Goal: Task Accomplishment & Management: Manage account settings

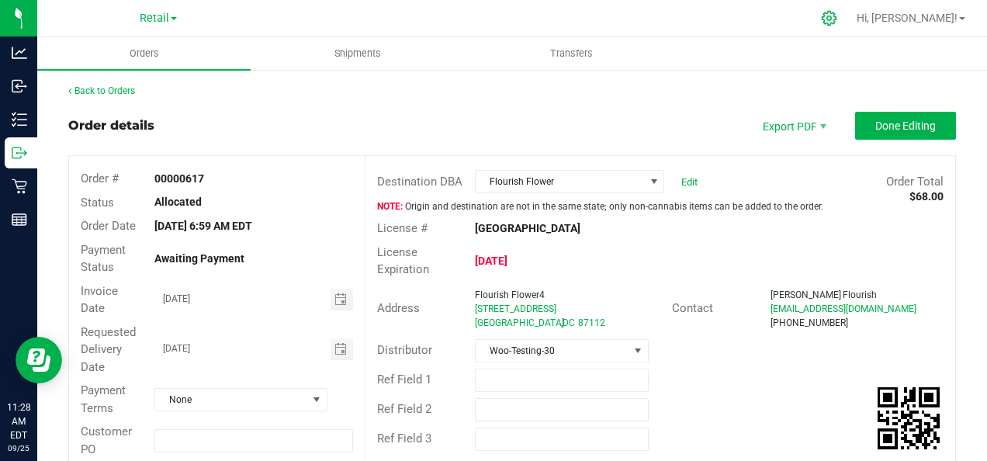
click at [837, 16] on icon at bounding box center [829, 18] width 16 height 16
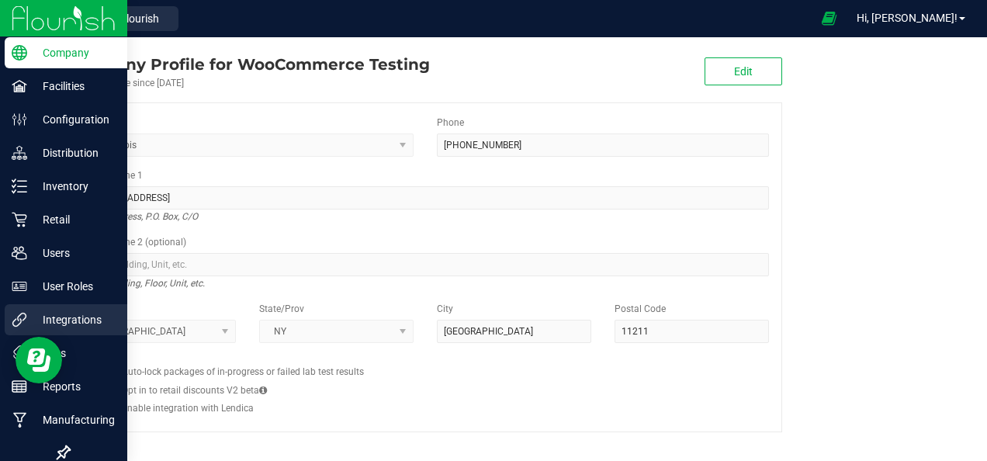
click at [60, 318] on p "Integrations" at bounding box center [73, 319] width 93 height 19
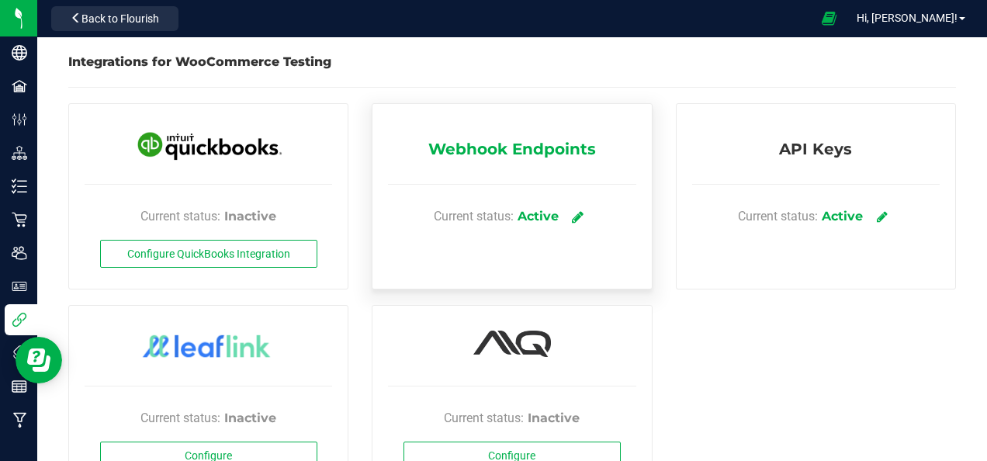
click at [577, 215] on icon at bounding box center [578, 216] width 12 height 14
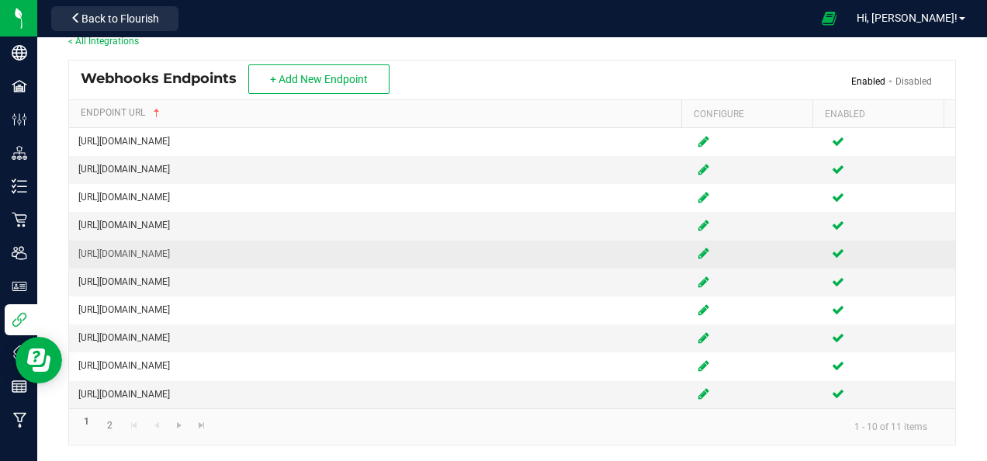
scroll to position [45, 0]
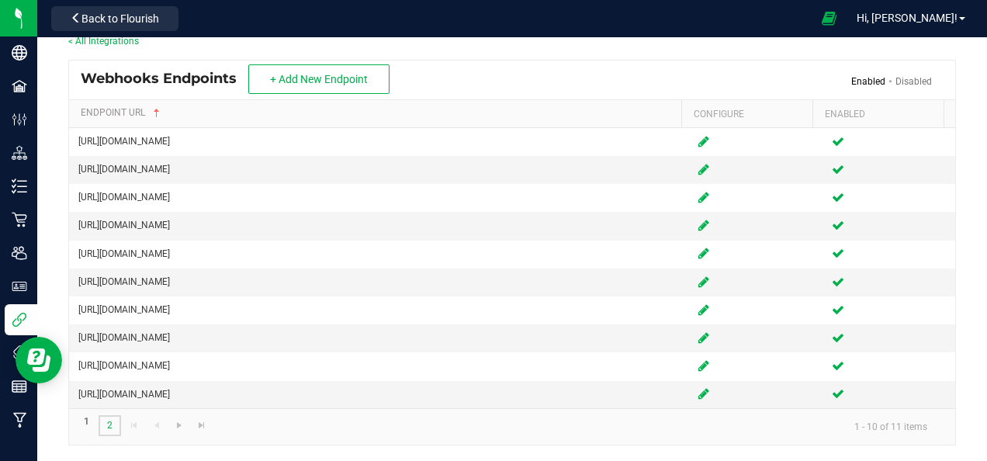
click at [112, 423] on link "2" at bounding box center [109, 425] width 22 height 21
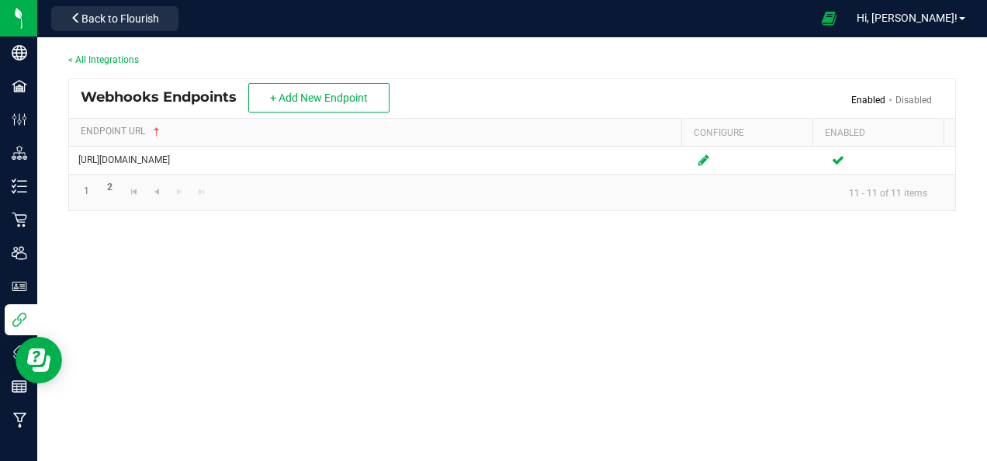
click at [73, 58] on link "< All Integrations" at bounding box center [103, 59] width 71 height 11
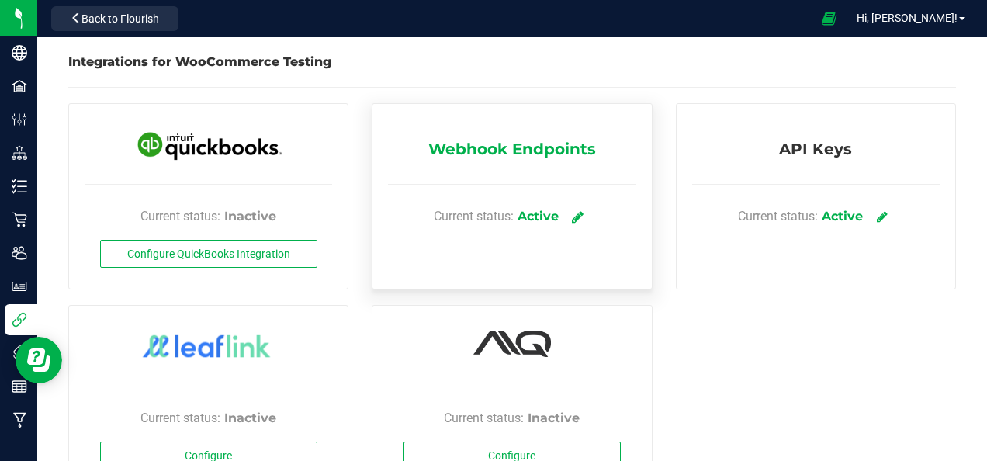
click at [572, 216] on icon at bounding box center [578, 216] width 12 height 14
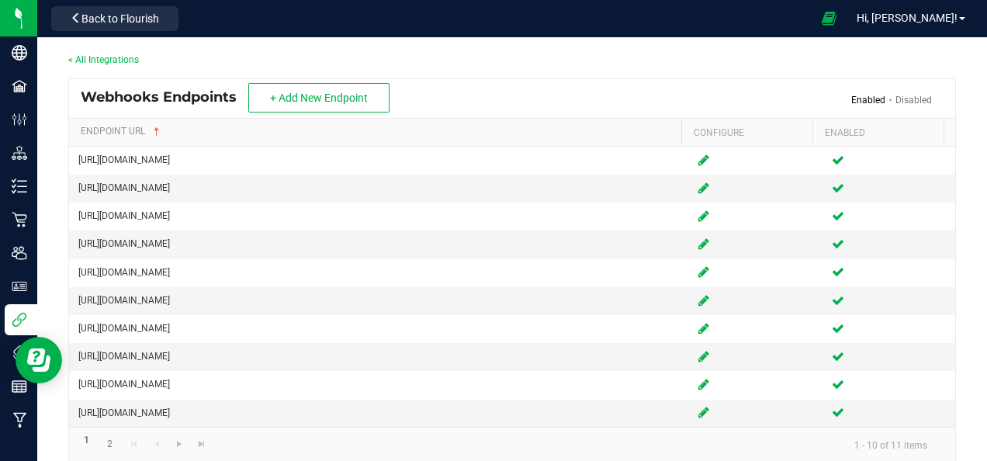
scroll to position [45, 0]
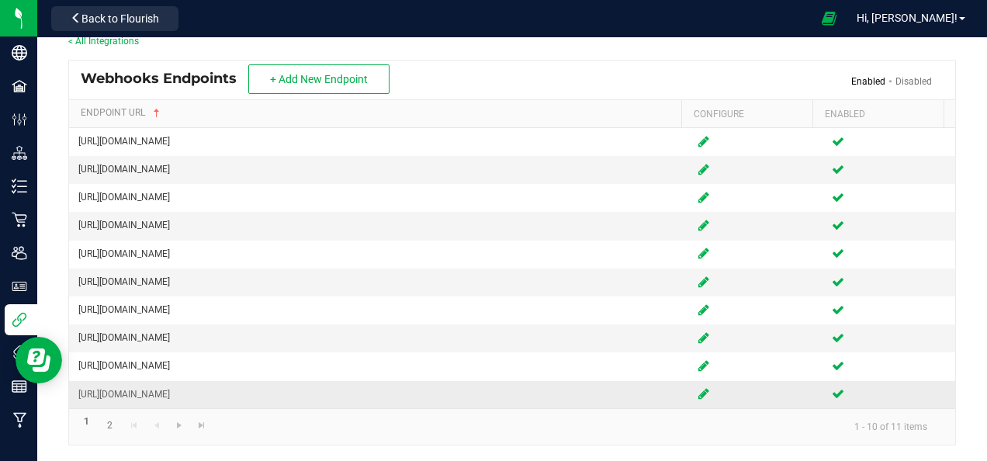
click at [698, 395] on icon at bounding box center [703, 393] width 11 height 9
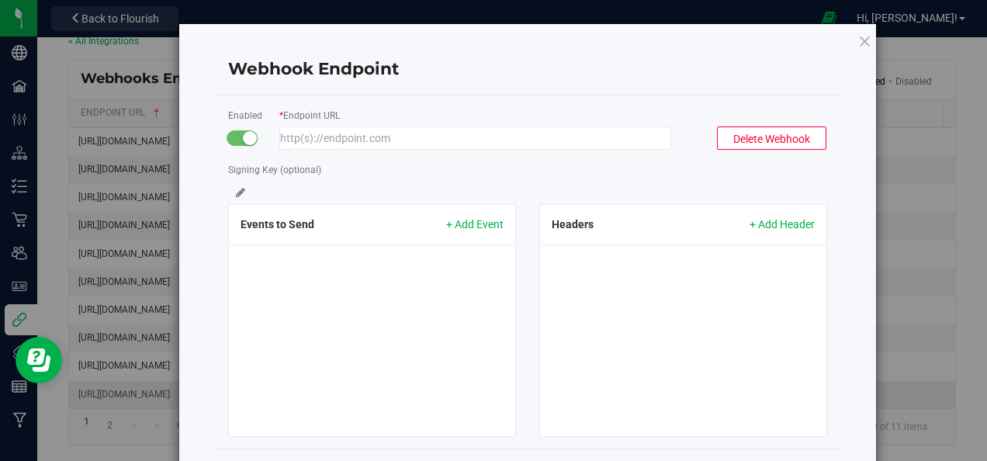
type input "https://www.greencommerce.in/api/flourish/orders"
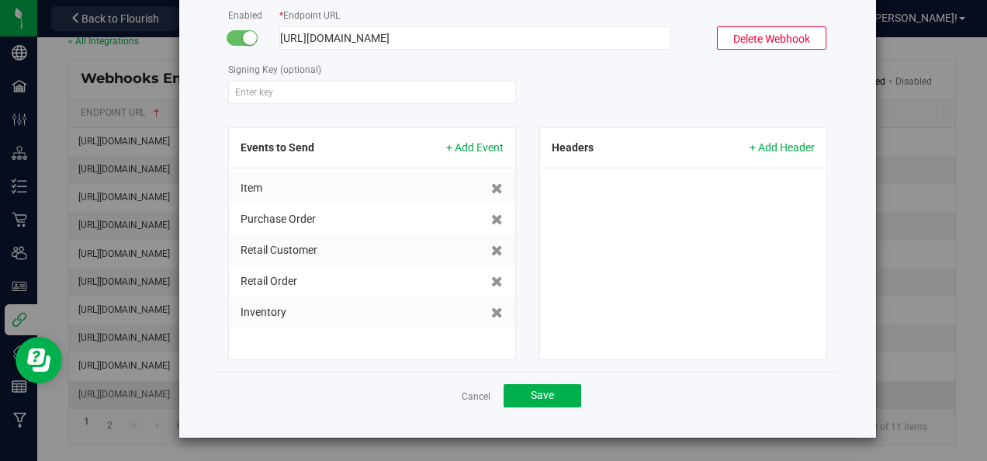
scroll to position [101, 0]
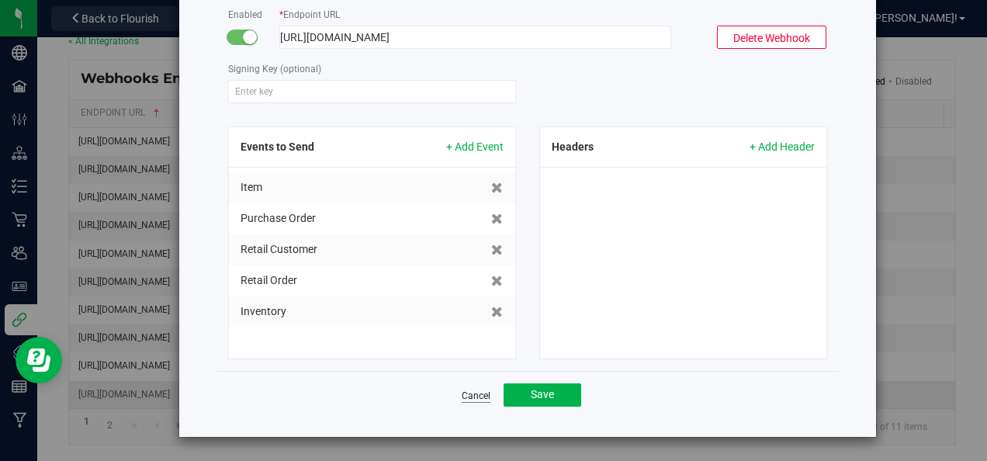
click at [473, 395] on link "Cancel" at bounding box center [475, 395] width 29 height 13
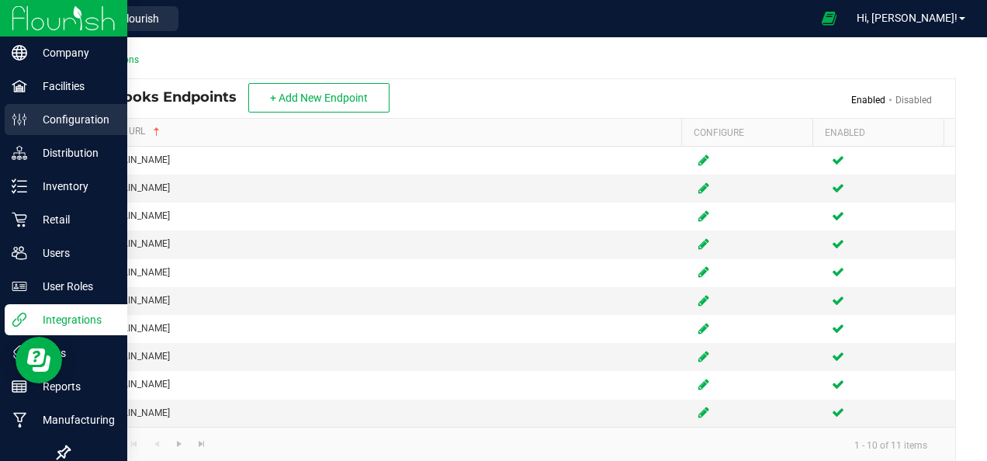
click at [78, 117] on p "Configuration" at bounding box center [73, 119] width 93 height 19
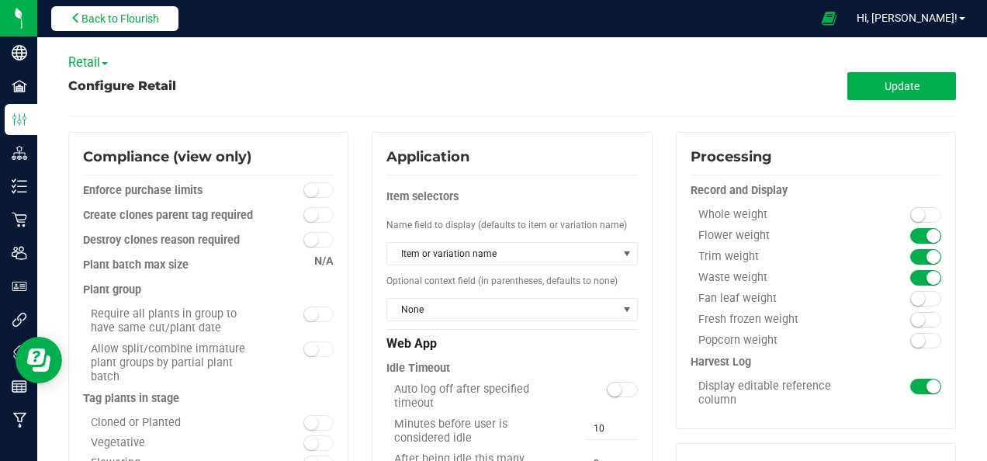
click at [79, 16] on icon at bounding box center [76, 17] width 11 height 11
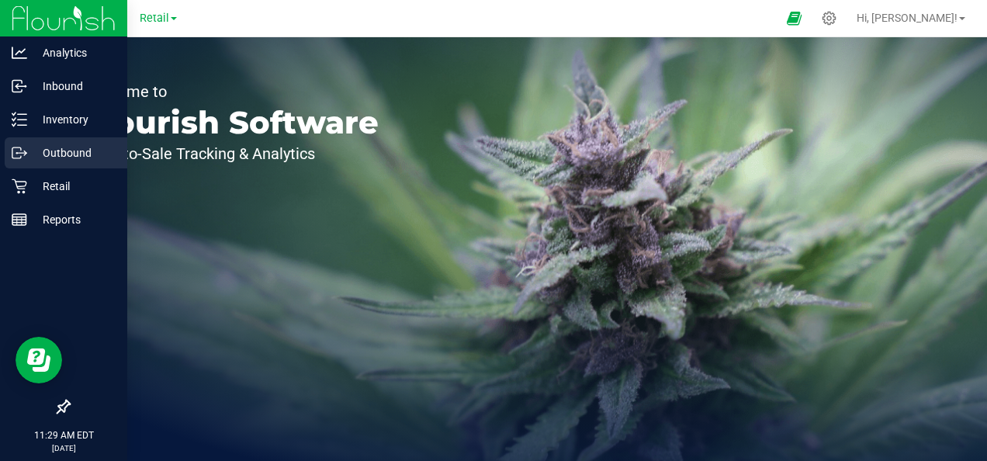
click at [71, 152] on p "Outbound" at bounding box center [73, 152] width 93 height 19
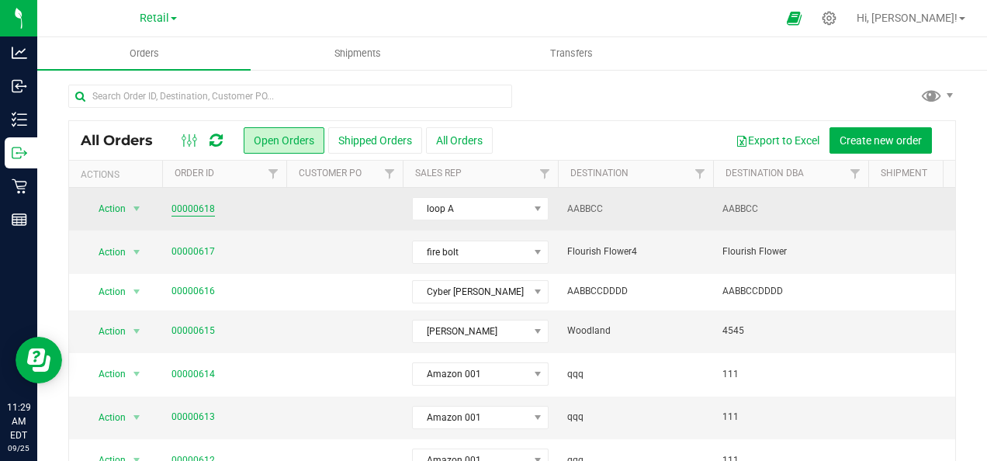
click at [202, 205] on link "00000618" at bounding box center [192, 209] width 43 height 15
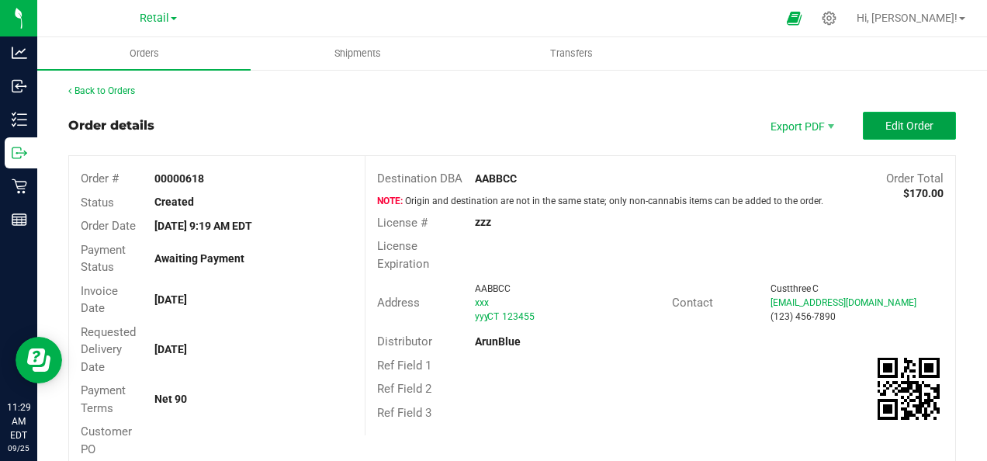
click at [898, 121] on span "Edit Order" at bounding box center [909, 125] width 48 height 12
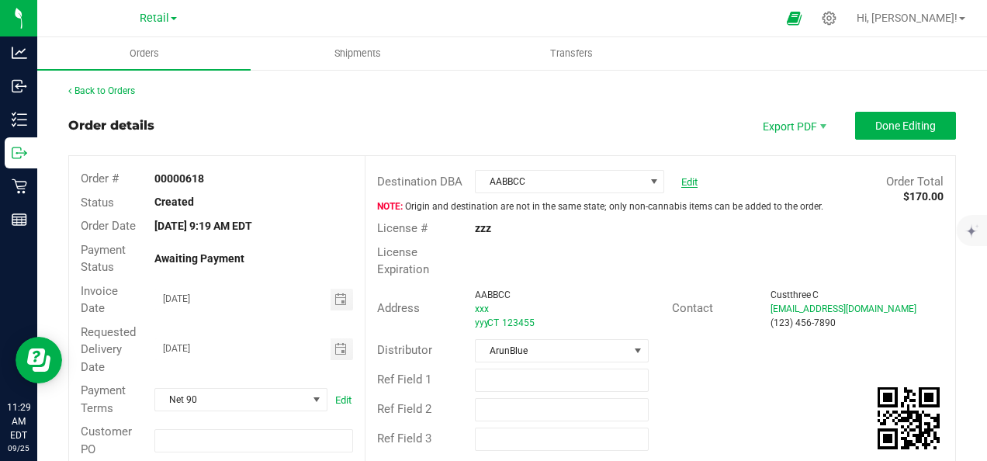
click at [681, 180] on link "Edit" at bounding box center [689, 182] width 16 height 12
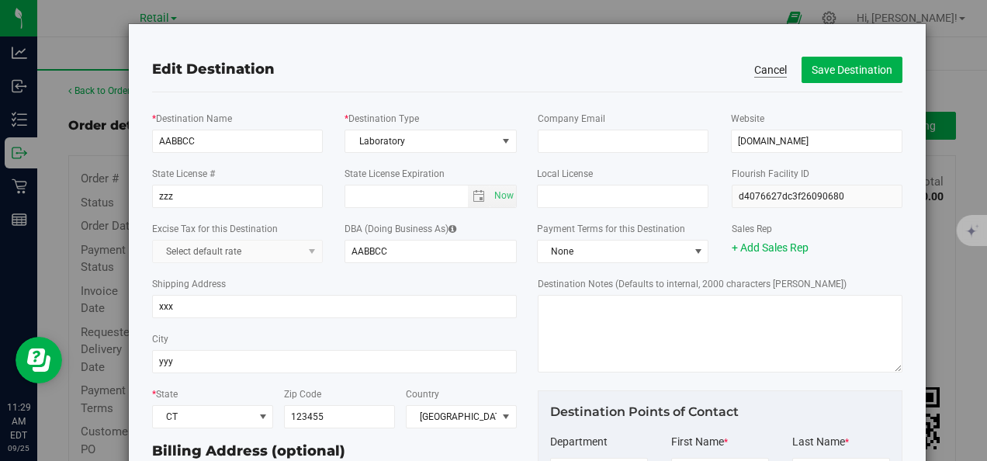
click at [763, 64] on button "Cancel" at bounding box center [770, 70] width 33 height 16
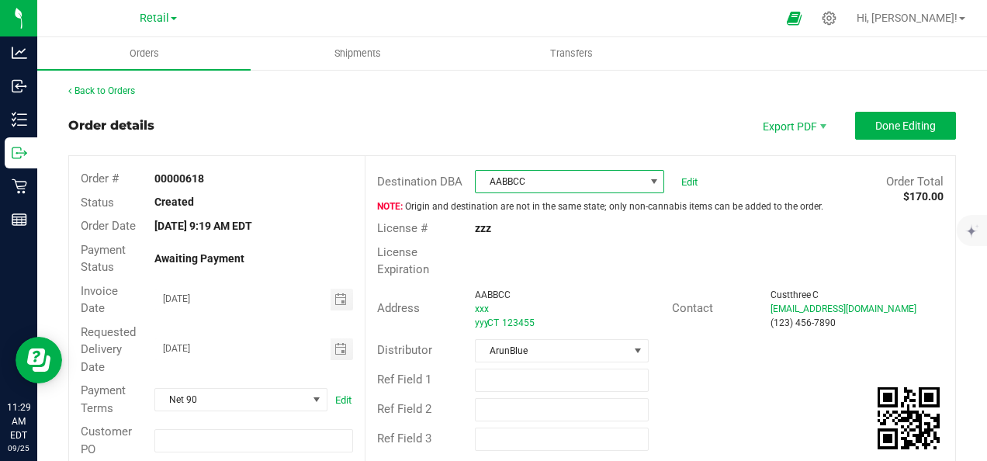
click at [562, 181] on span "AABBCC" at bounding box center [559, 182] width 168 height 22
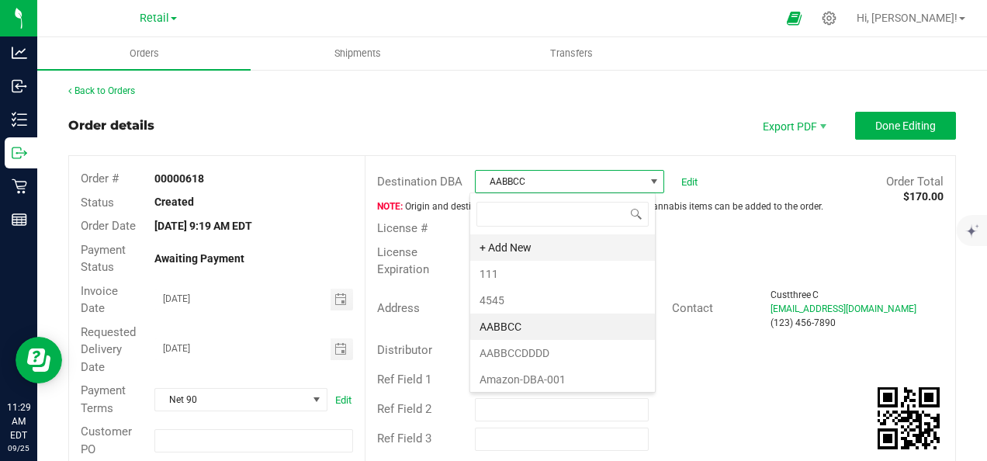
scroll to position [22, 186]
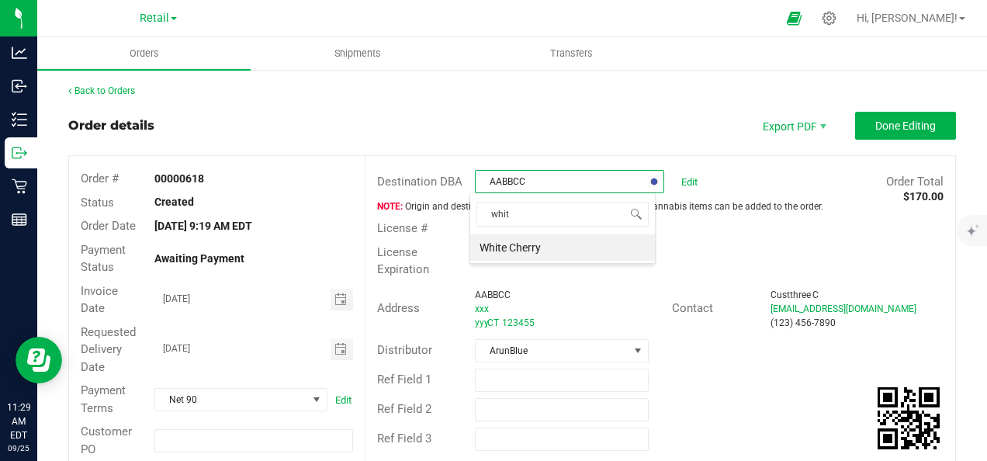
type input "white"
click at [524, 240] on li "White Cherry" at bounding box center [562, 247] width 185 height 26
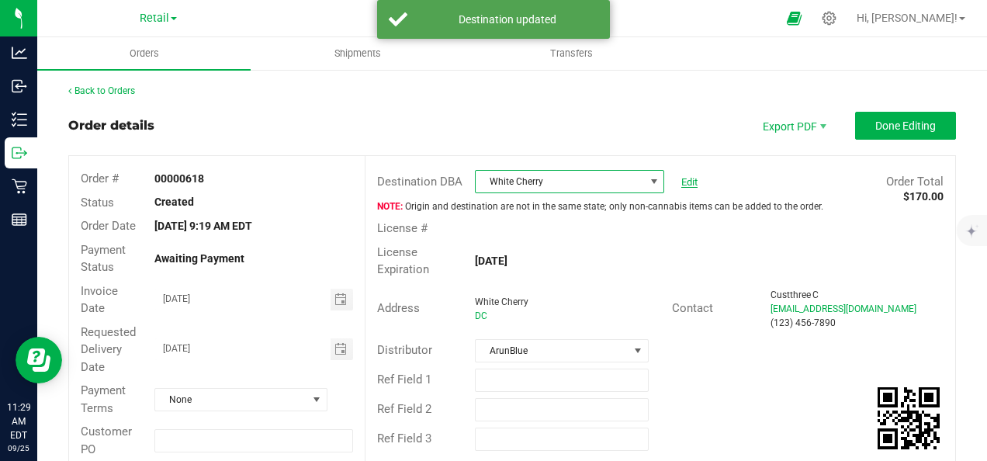
click at [681, 179] on link "Edit" at bounding box center [689, 182] width 16 height 12
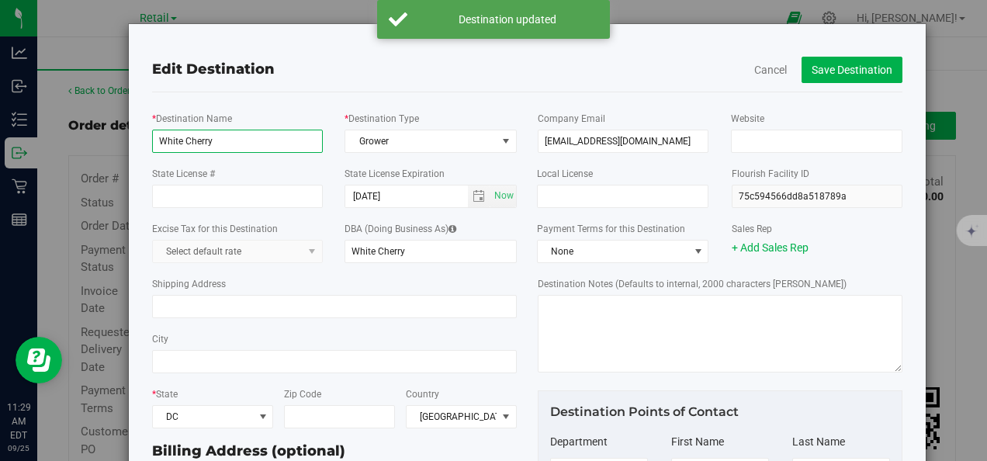
click at [240, 140] on input "White Cherry" at bounding box center [237, 141] width 171 height 23
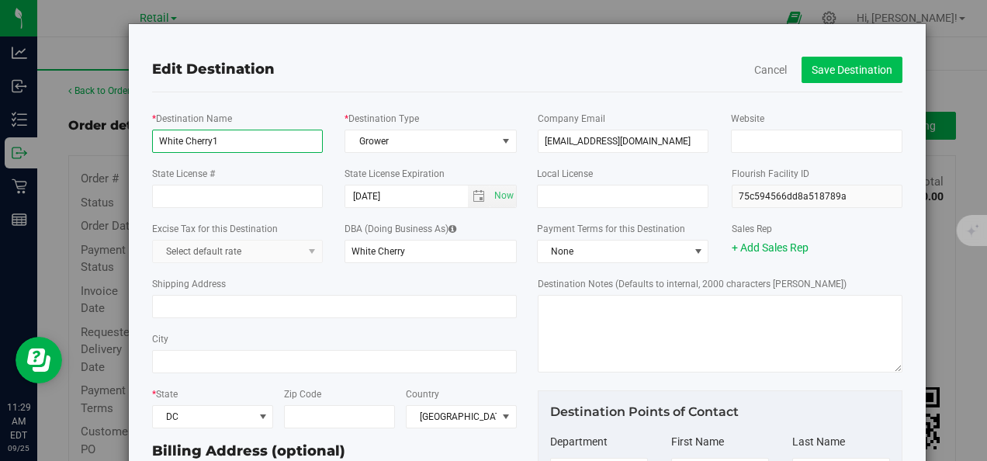
type input "White Cherry1"
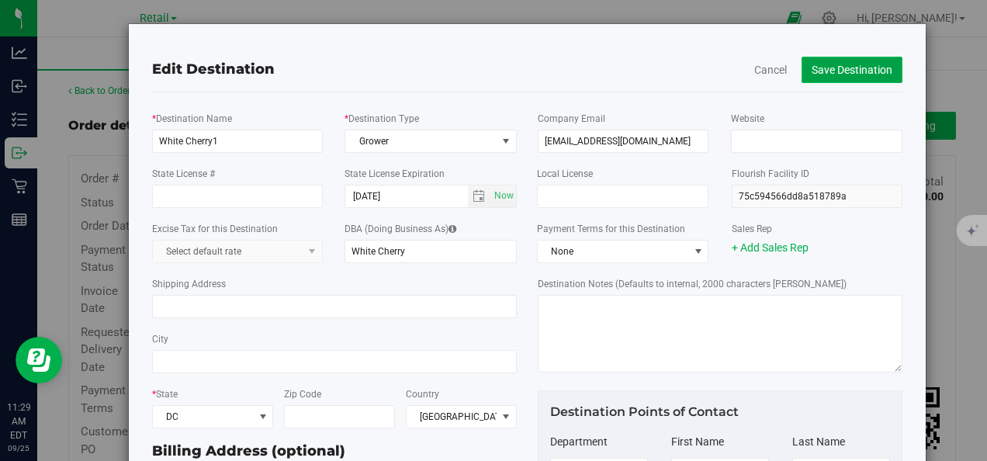
click at [839, 70] on button "Save Destination" at bounding box center [851, 70] width 101 height 26
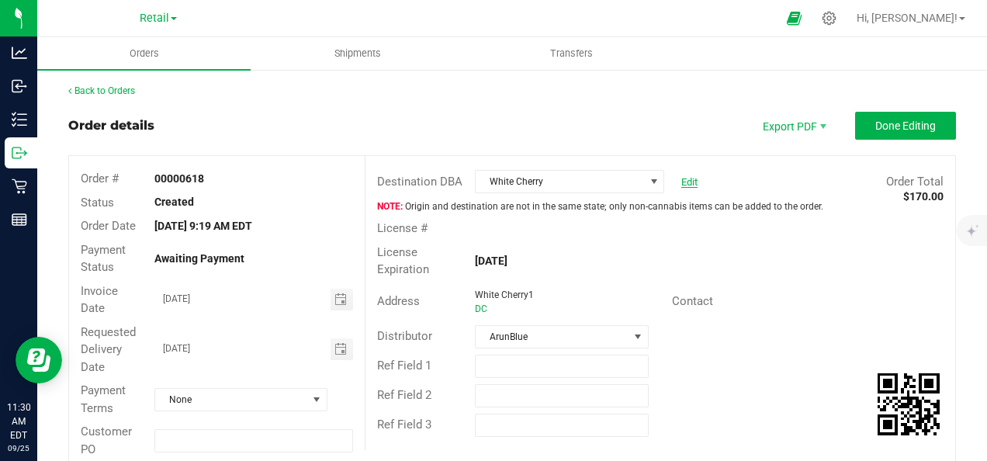
click at [681, 180] on link "Edit" at bounding box center [689, 182] width 16 height 12
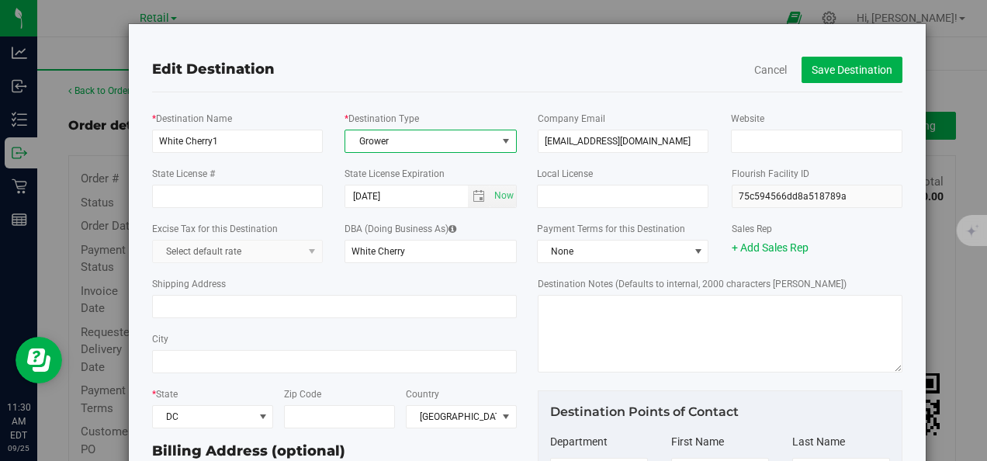
click at [404, 141] on span "Grower" at bounding box center [420, 141] width 151 height 22
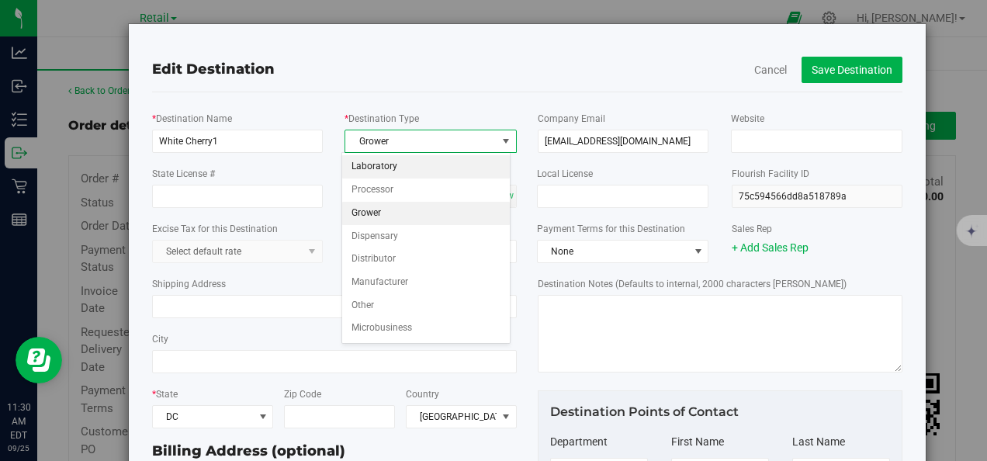
click at [391, 166] on li "Laboratory" at bounding box center [426, 166] width 168 height 23
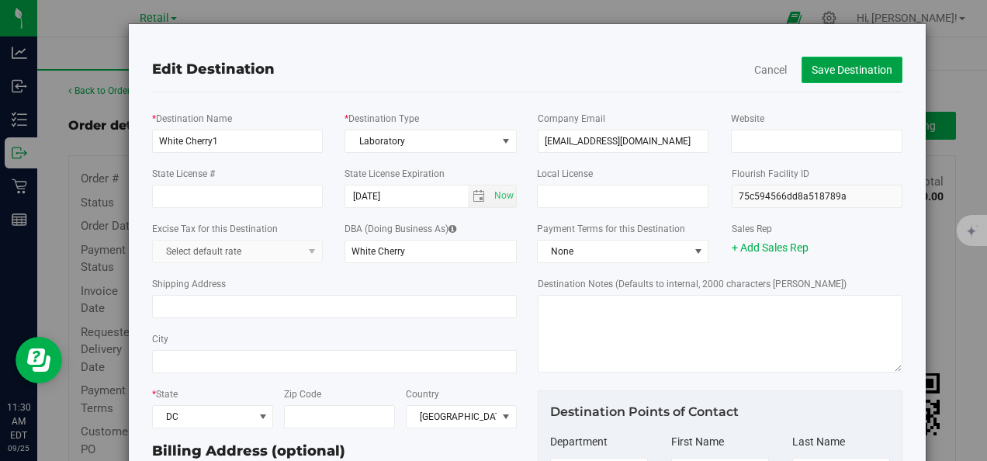
click at [808, 67] on button "Save Destination" at bounding box center [851, 70] width 101 height 26
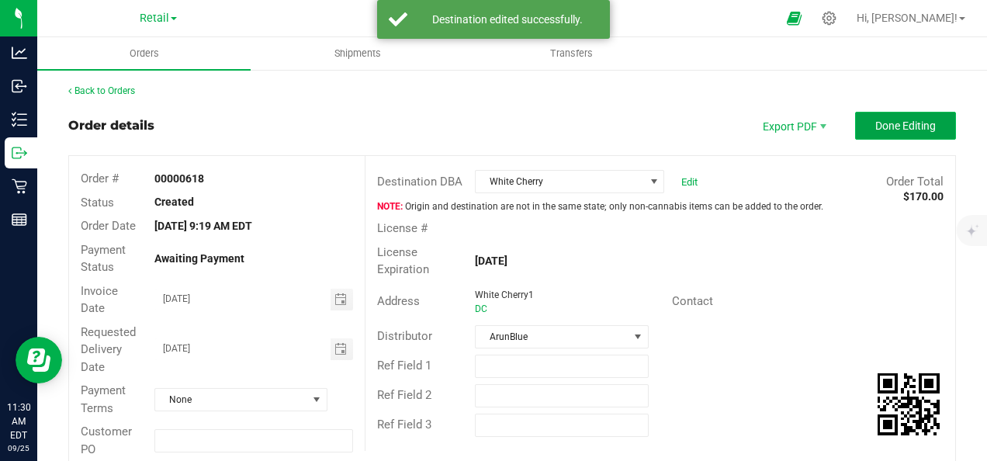
click at [875, 126] on span "Done Editing" at bounding box center [905, 125] width 60 height 12
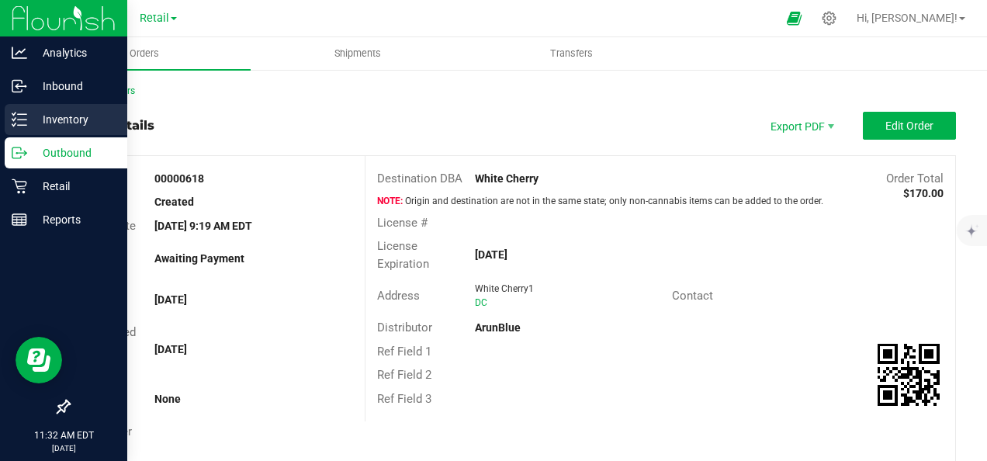
click at [69, 116] on p "Inventory" at bounding box center [73, 119] width 93 height 19
click at [62, 112] on p "Inventory" at bounding box center [73, 119] width 93 height 19
click at [73, 118] on p "Inventory" at bounding box center [73, 119] width 93 height 19
click at [71, 118] on p "Inventory" at bounding box center [73, 119] width 93 height 19
click at [70, 123] on p "Inventory" at bounding box center [73, 119] width 93 height 19
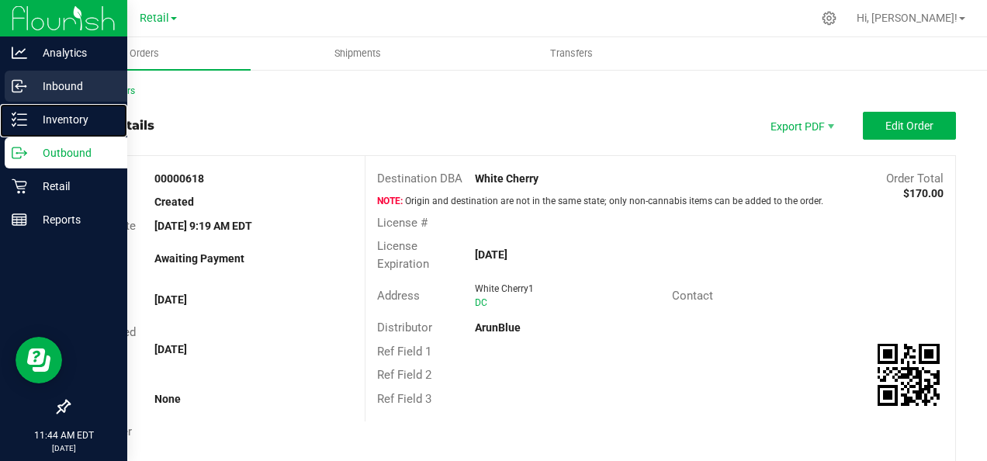
drag, startPoint x: 70, startPoint y: 119, endPoint x: 82, endPoint y: 98, distance: 24.3
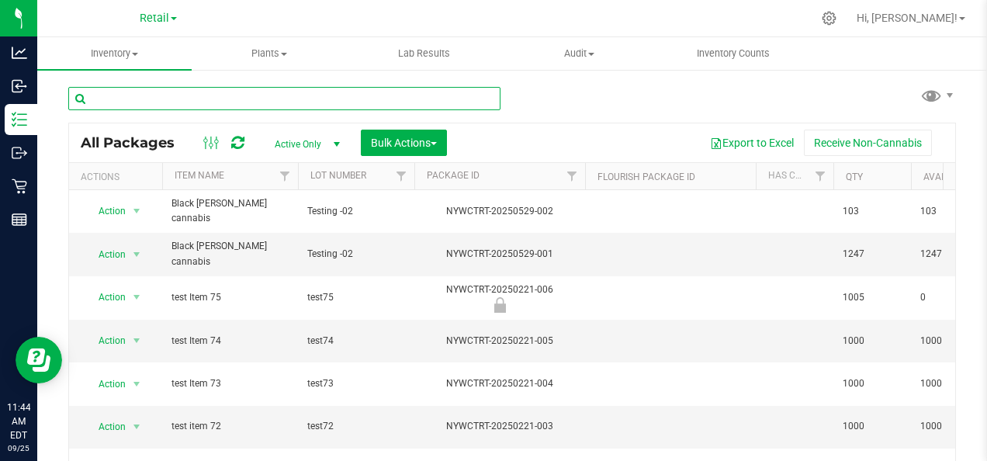
click at [163, 95] on input "text" at bounding box center [284, 98] width 432 height 23
paste input "Yellow Rose"
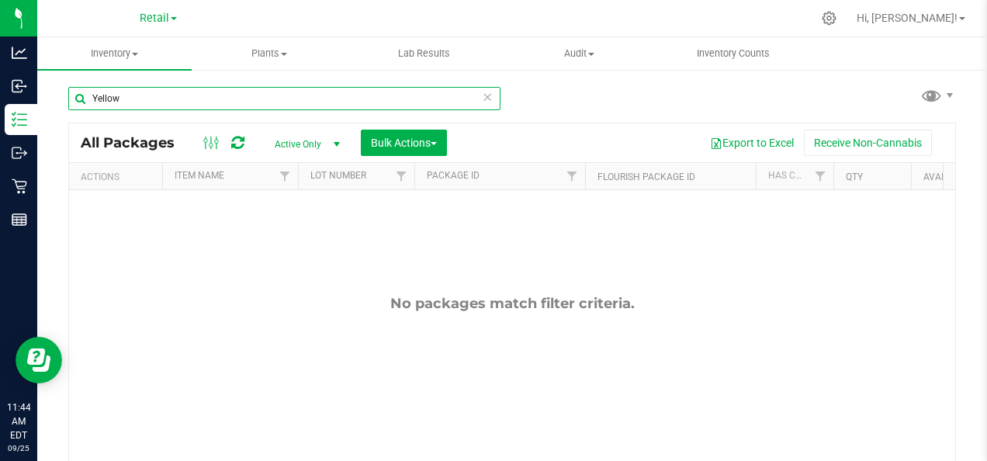
type input "Yellow"
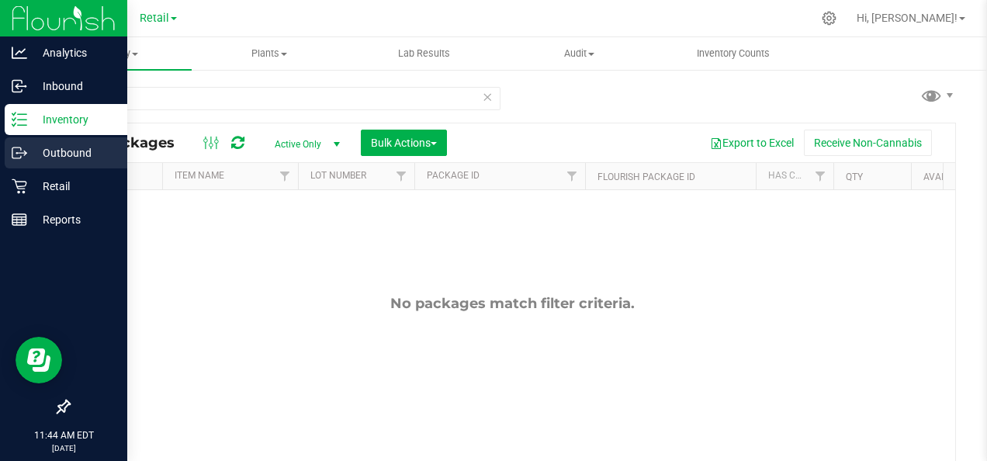
click at [71, 151] on p "Outbound" at bounding box center [73, 152] width 93 height 19
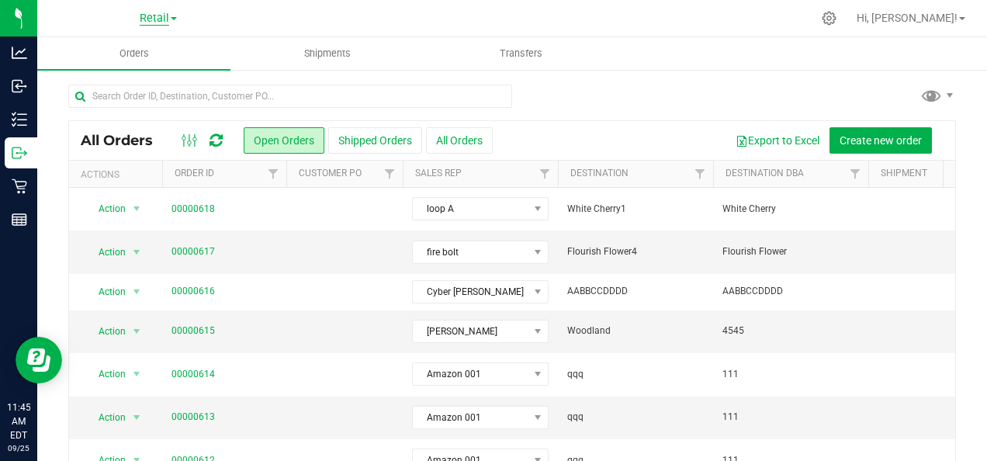
click at [168, 13] on span "Retail" at bounding box center [154, 19] width 29 height 14
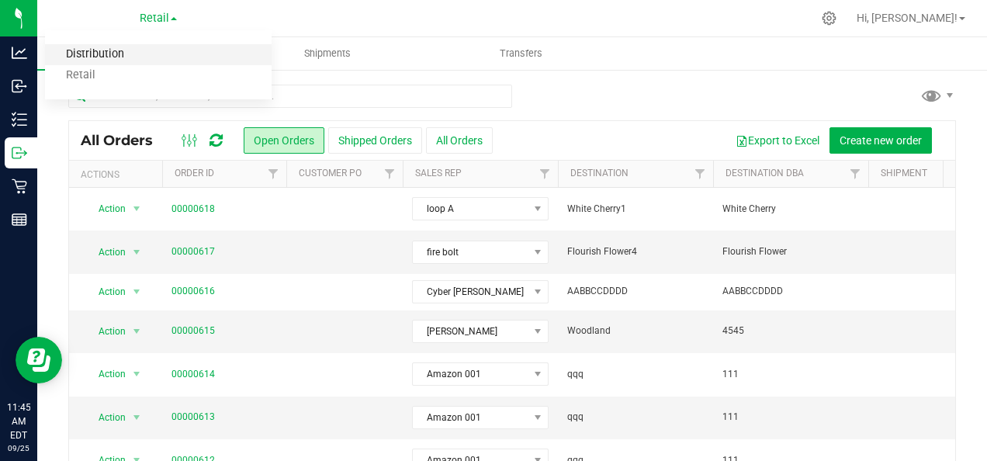
click at [109, 50] on link "Distribution" at bounding box center [158, 54] width 226 height 21
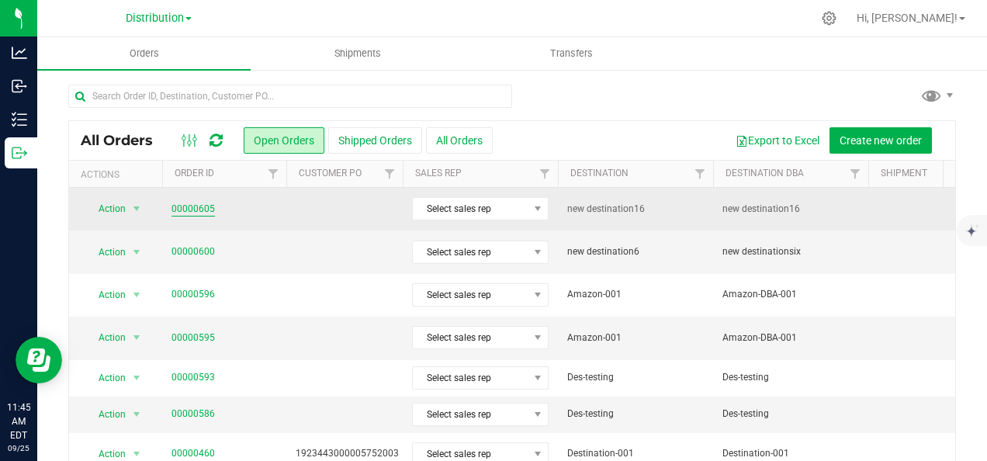
click at [195, 205] on link "00000605" at bounding box center [192, 209] width 43 height 15
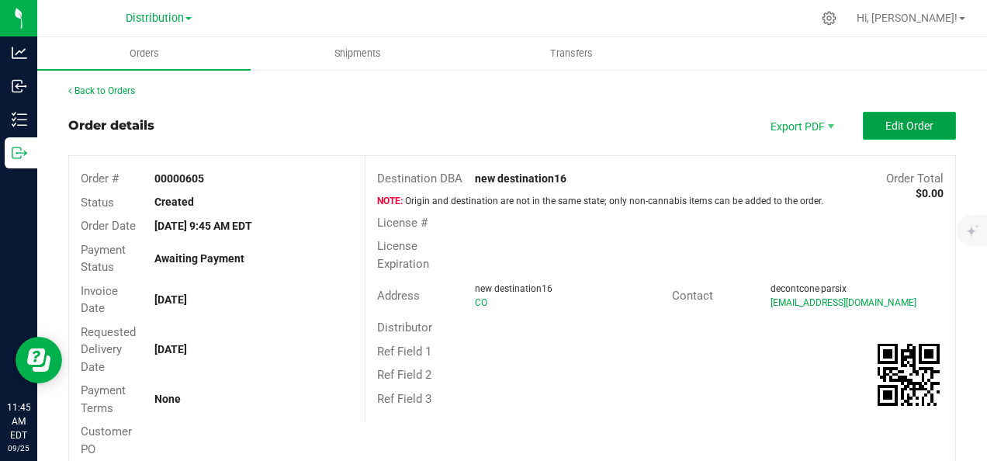
click at [886, 119] on span "Edit Order" at bounding box center [909, 125] width 48 height 12
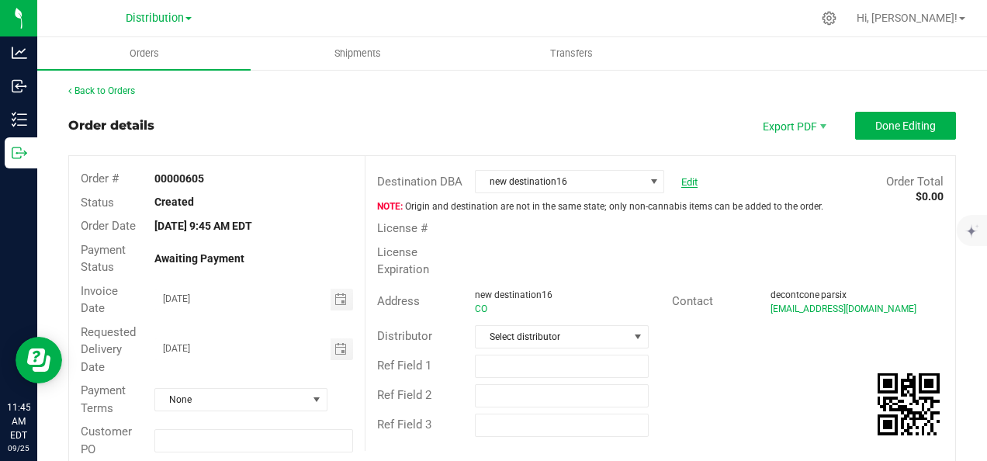
click at [686, 183] on link "Edit" at bounding box center [689, 182] width 16 height 12
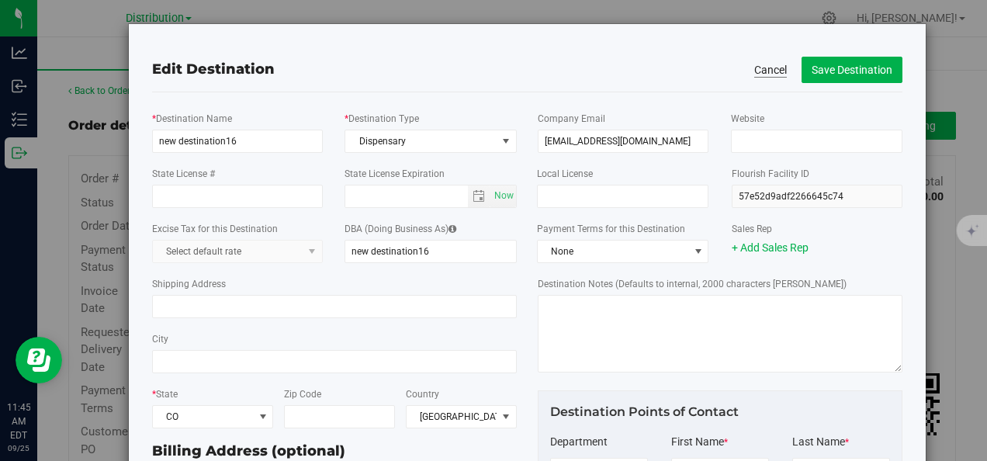
click at [766, 68] on button "Cancel" at bounding box center [770, 70] width 33 height 16
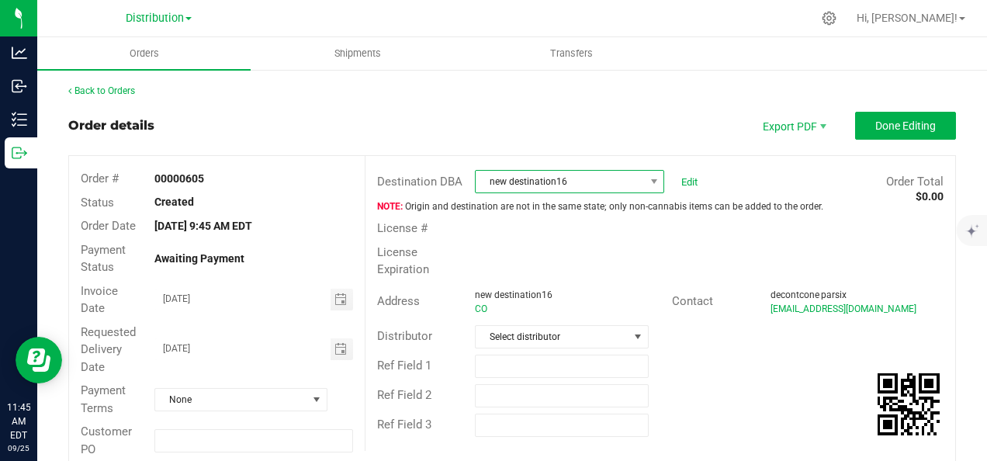
click at [587, 178] on span "new destination16" at bounding box center [559, 182] width 168 height 22
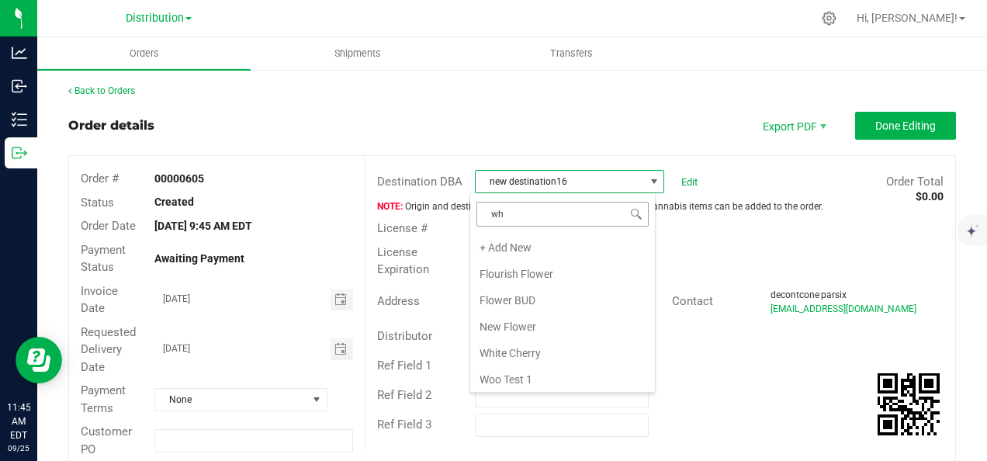
type input "whi"
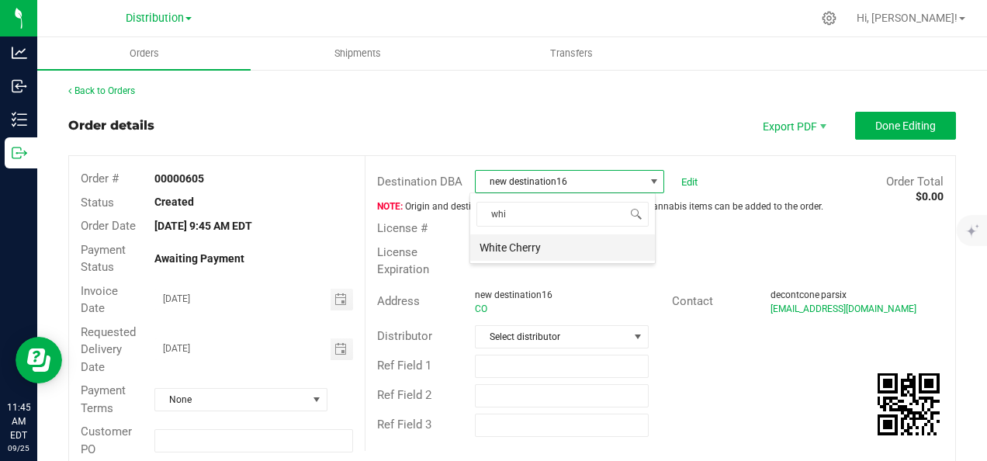
click at [528, 249] on li "White Cherry" at bounding box center [562, 247] width 185 height 26
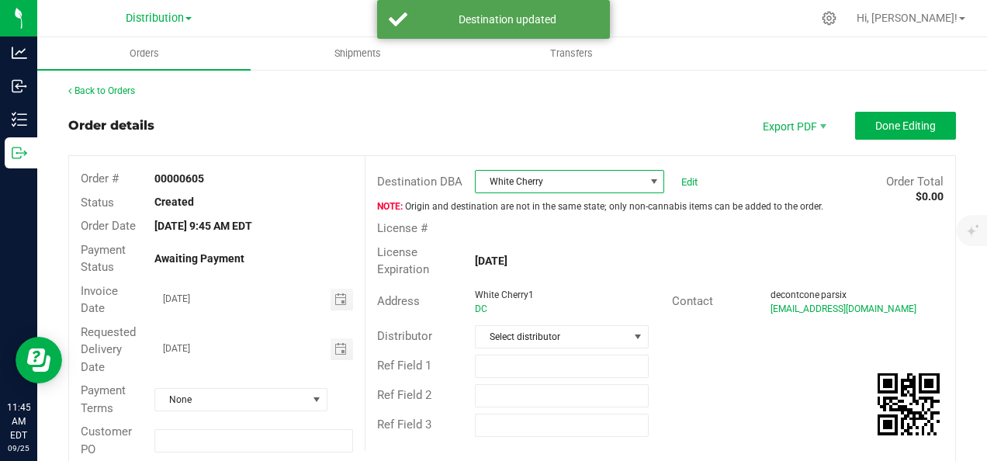
click at [546, 177] on span "White Cherry" at bounding box center [559, 182] width 168 height 22
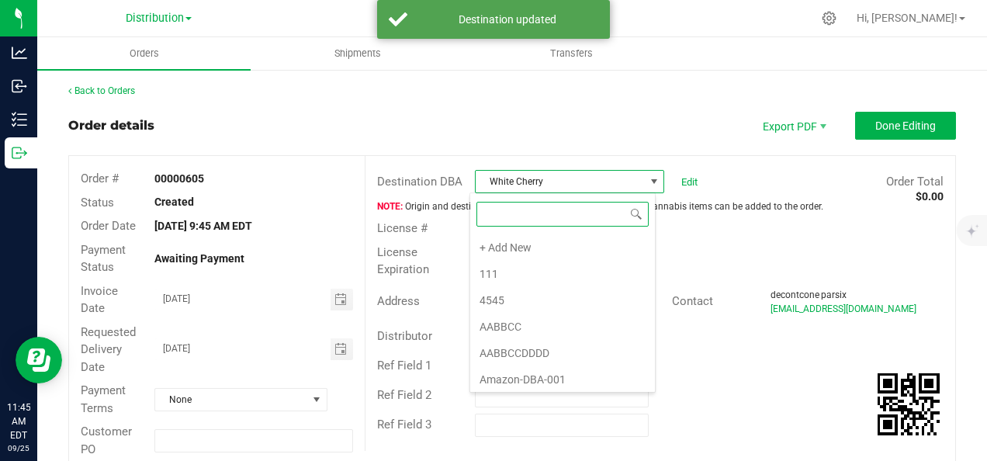
scroll to position [1757, 0]
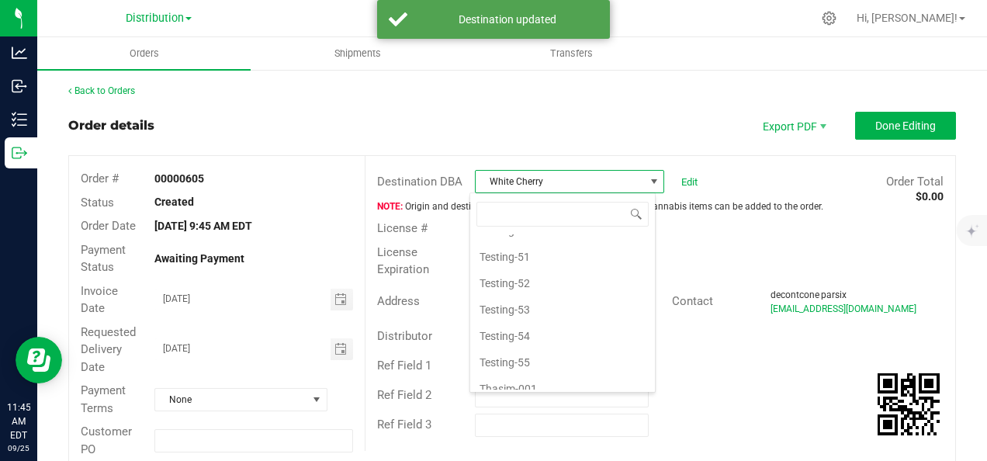
click at [548, 178] on span "White Cherry" at bounding box center [559, 182] width 168 height 22
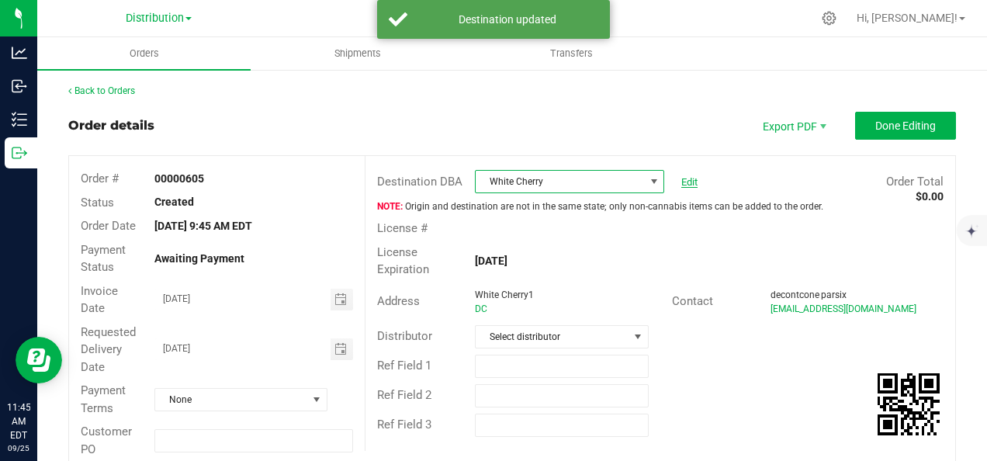
click at [687, 178] on link "Edit" at bounding box center [689, 182] width 16 height 12
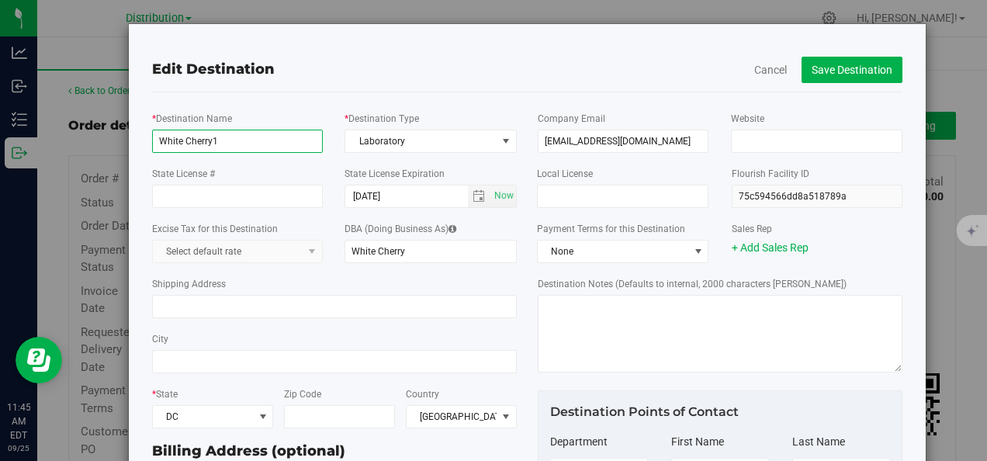
click at [254, 143] on input "White Cherry1" at bounding box center [237, 141] width 171 height 23
click at [838, 70] on button "Save Destination" at bounding box center [851, 70] width 101 height 26
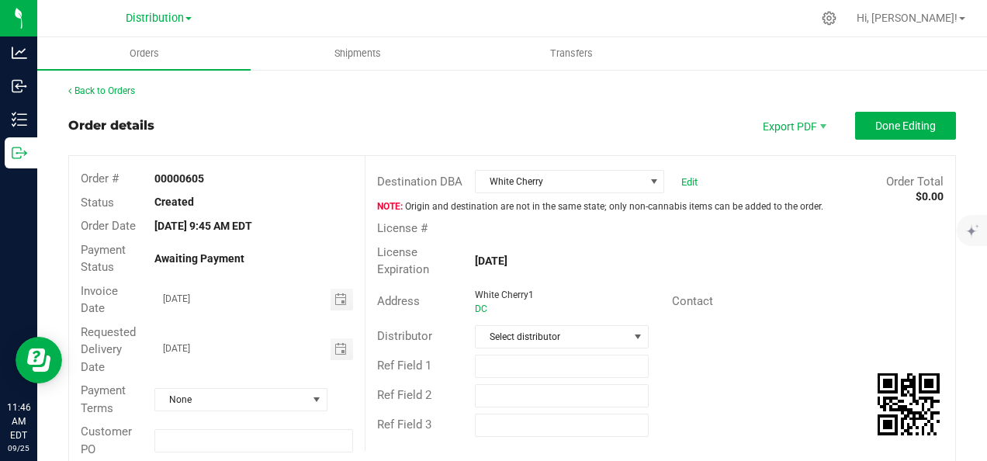
click at [673, 181] on div "Edit" at bounding box center [685, 181] width 24 height 23
click at [685, 181] on link "Edit" at bounding box center [689, 182] width 16 height 12
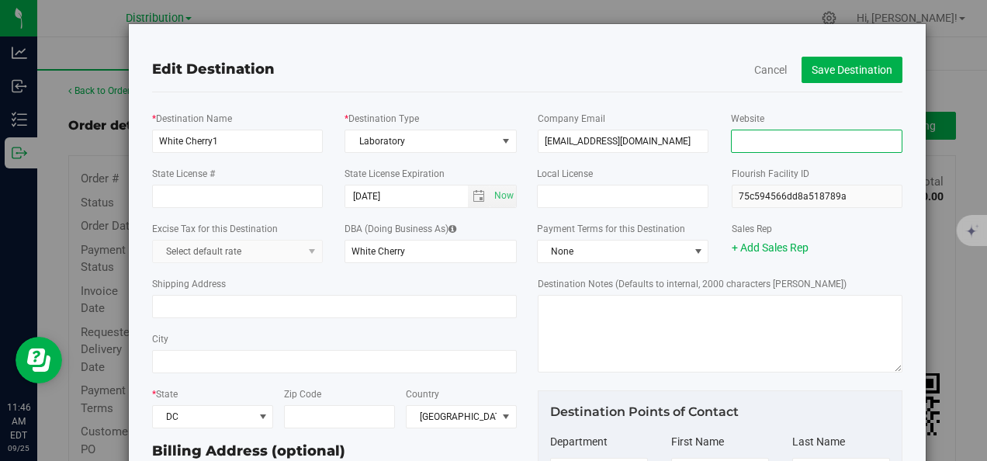
click at [738, 134] on input "Website" at bounding box center [817, 141] width 172 height 23
type input "http://testthasim.com"
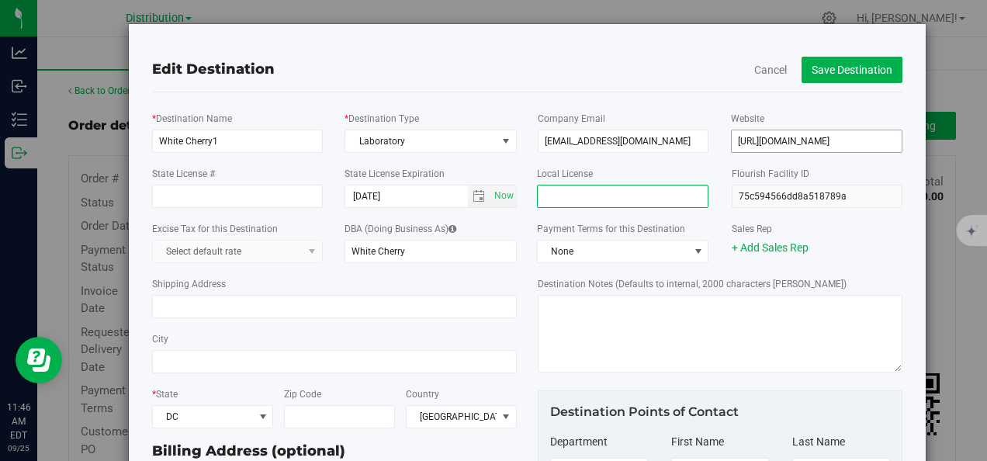
type input "sdsd"
type input "thasim"
type input "banuten"
type input "thasimbanu101@gmail.com"
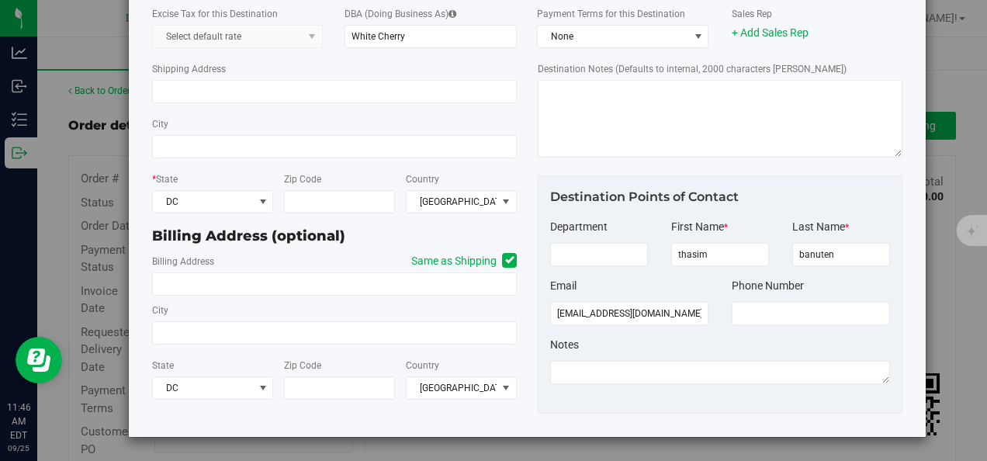
scroll to position [60, 0]
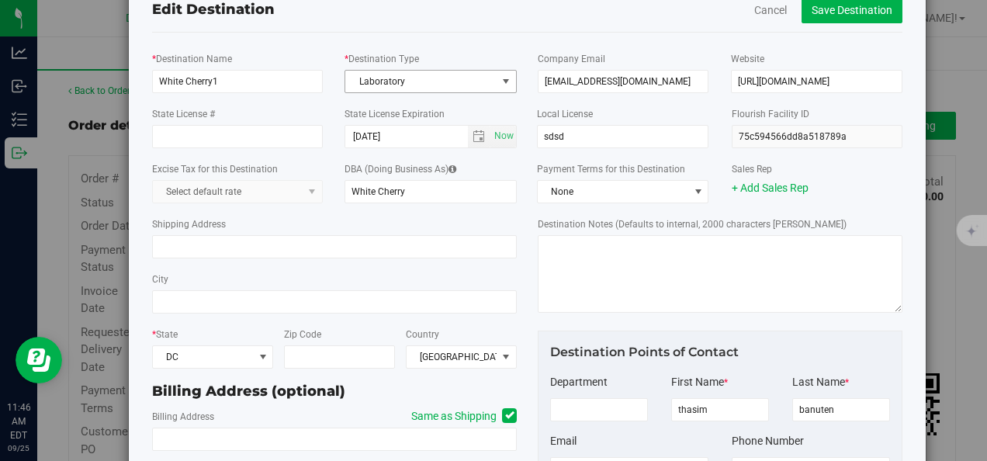
click at [401, 81] on span "Laboratory" at bounding box center [420, 82] width 151 height 22
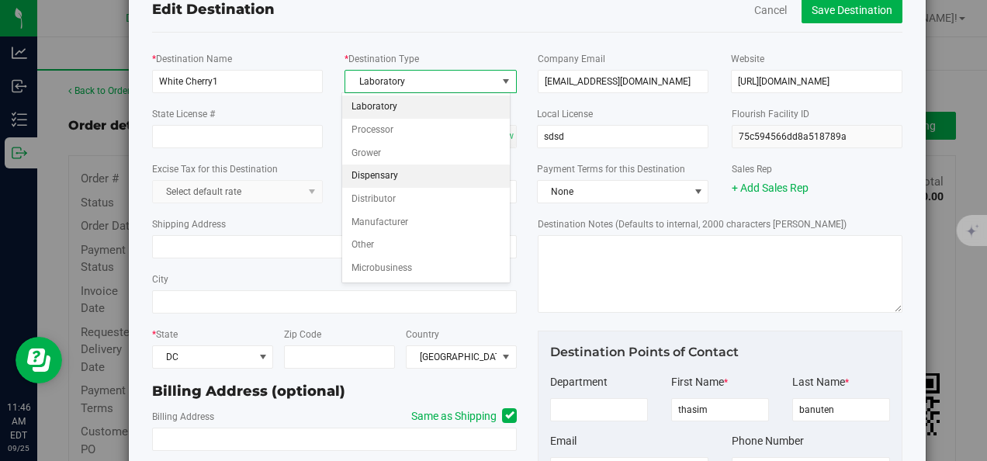
click at [385, 171] on li "Dispensary" at bounding box center [426, 175] width 168 height 23
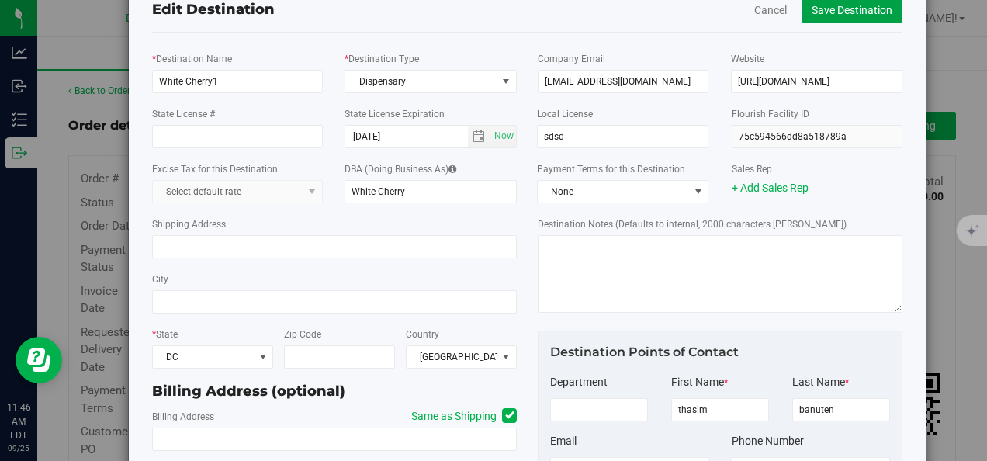
click at [813, 8] on button "Save Destination" at bounding box center [851, 10] width 101 height 26
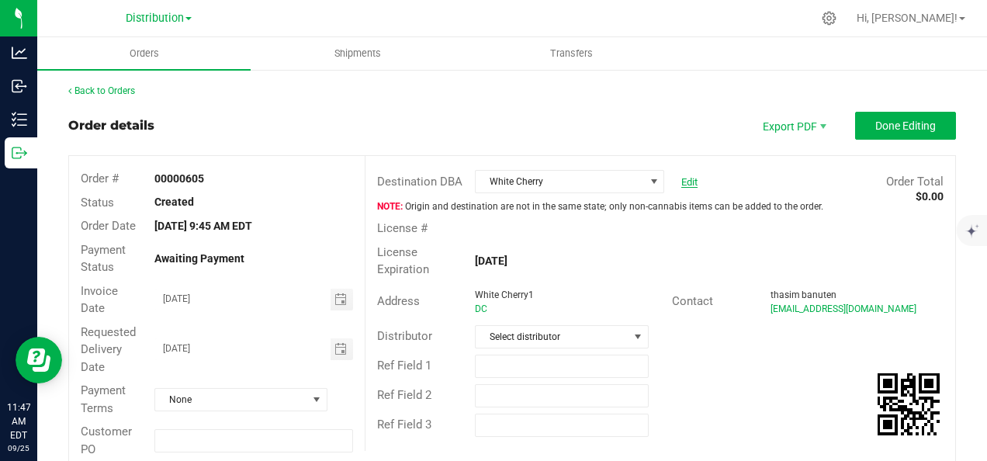
click at [683, 183] on link "Edit" at bounding box center [689, 182] width 16 height 12
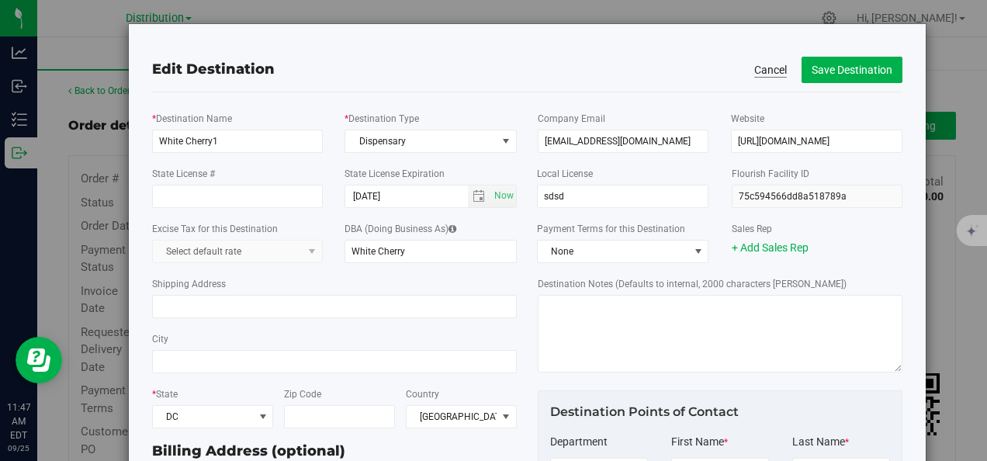
click at [755, 64] on button "Cancel" at bounding box center [770, 70] width 33 height 16
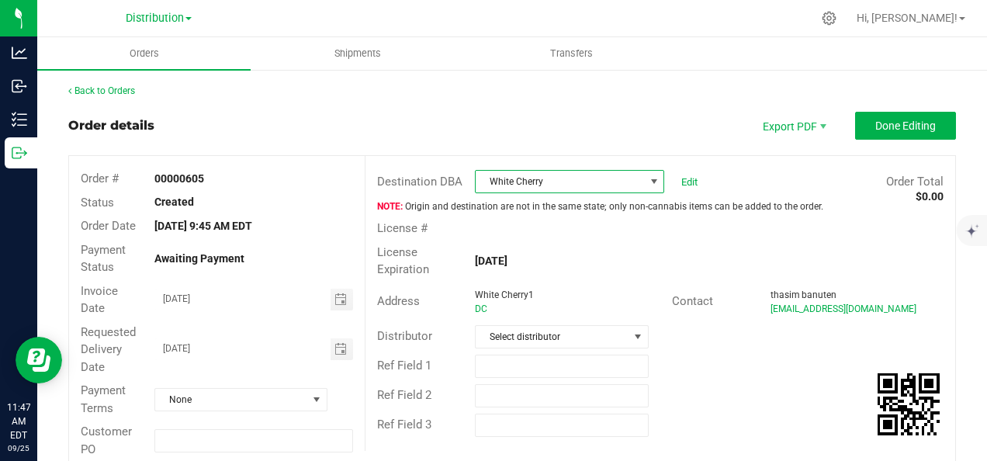
click at [572, 178] on span "White Cherry" at bounding box center [559, 182] width 168 height 22
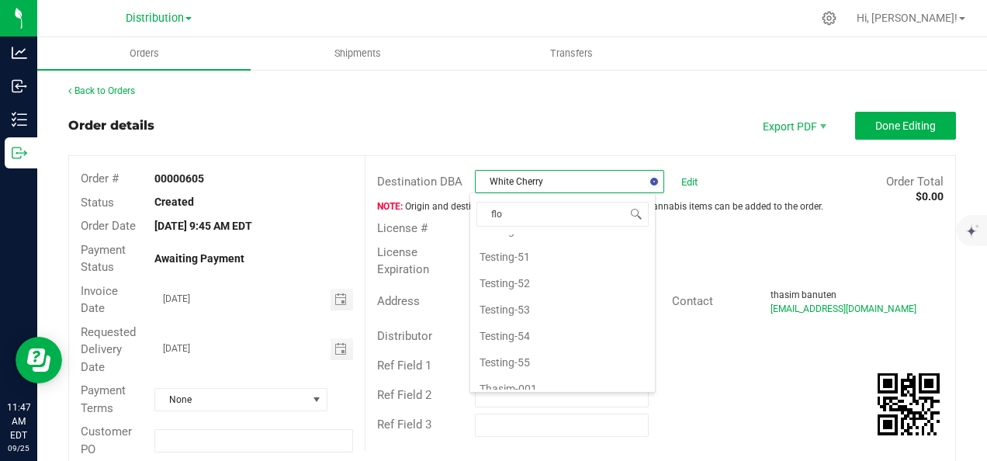
scroll to position [0, 0]
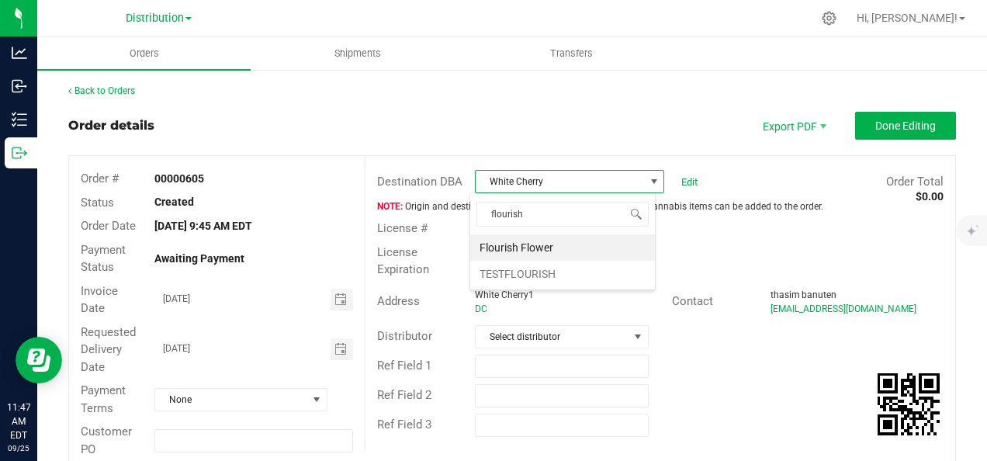
type input "flourish"
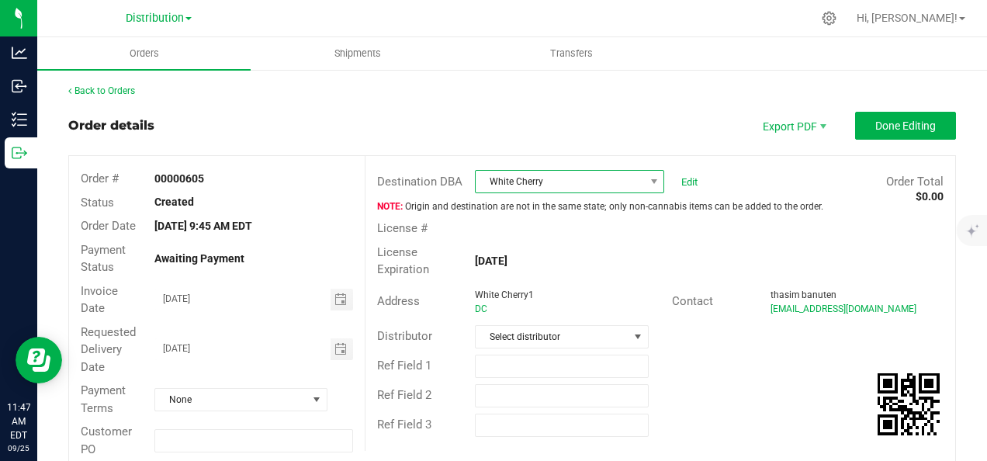
click at [568, 183] on span "White Cherry" at bounding box center [559, 182] width 168 height 22
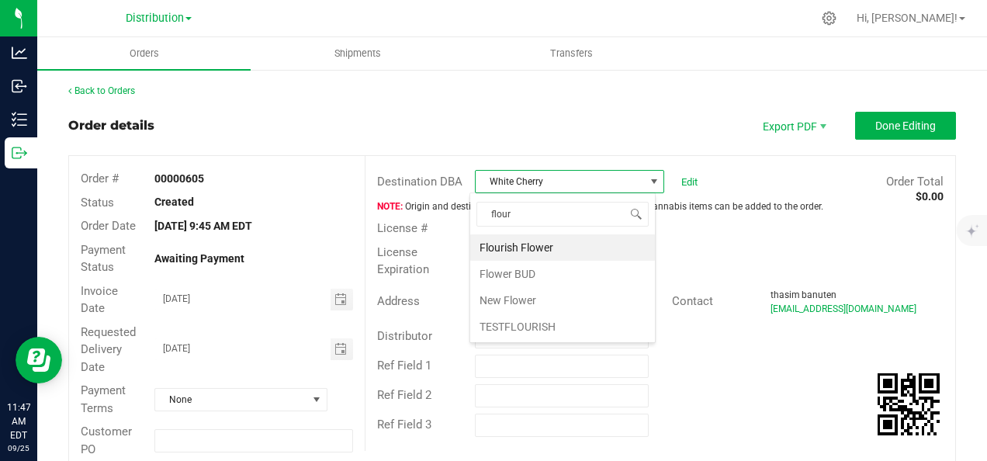
type input "flouri"
click at [530, 248] on li "Flourish Flower" at bounding box center [562, 247] width 185 height 26
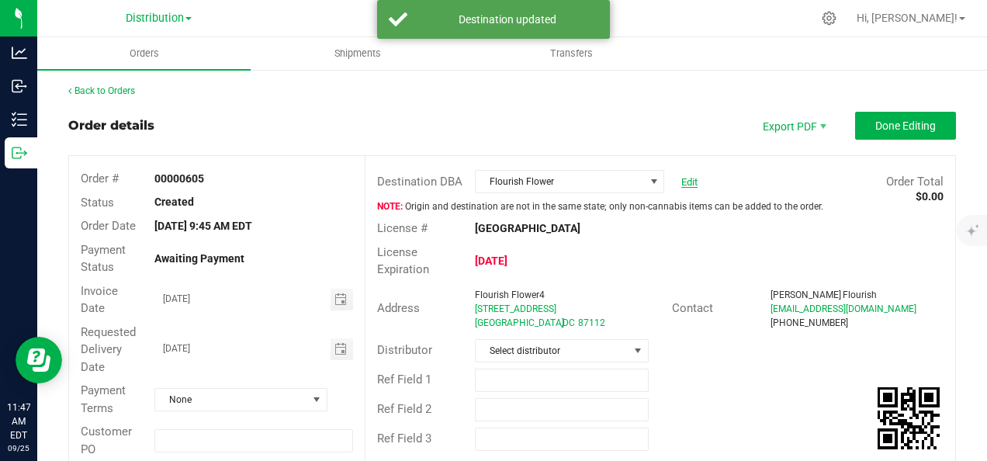
click at [683, 180] on link "Edit" at bounding box center [689, 182] width 16 height 12
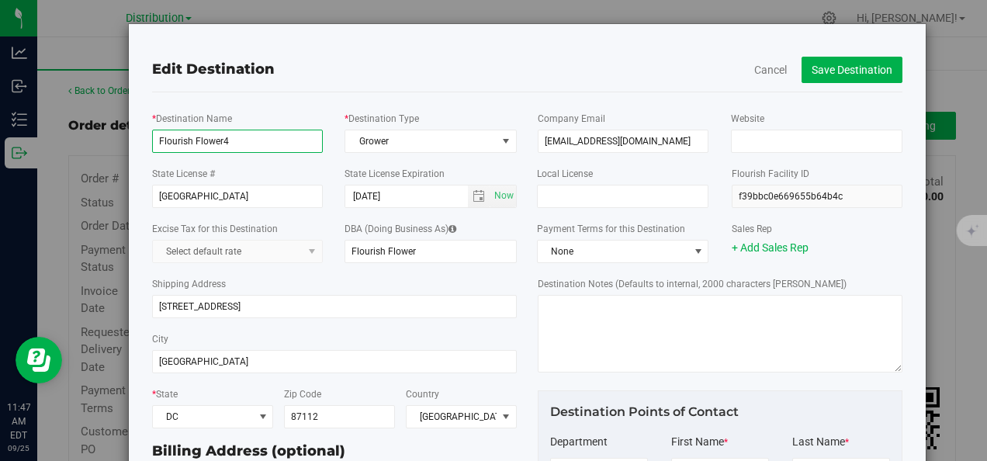
drag, startPoint x: 220, startPoint y: 141, endPoint x: 231, endPoint y: 141, distance: 10.9
click at [231, 141] on input "Flourish Flower4" at bounding box center [237, 141] width 171 height 23
type input "Flourish Flower5"
click at [838, 67] on button "Save Destination" at bounding box center [851, 70] width 101 height 26
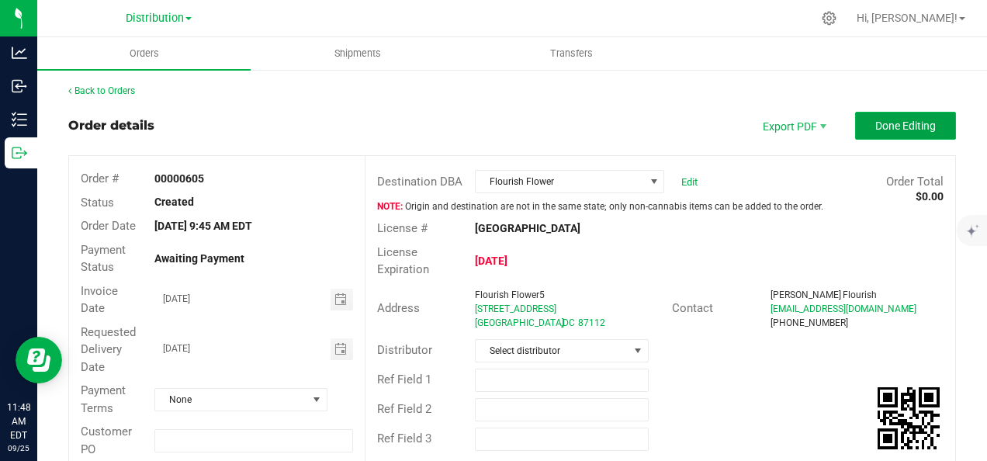
click at [884, 123] on span "Done Editing" at bounding box center [905, 125] width 60 height 12
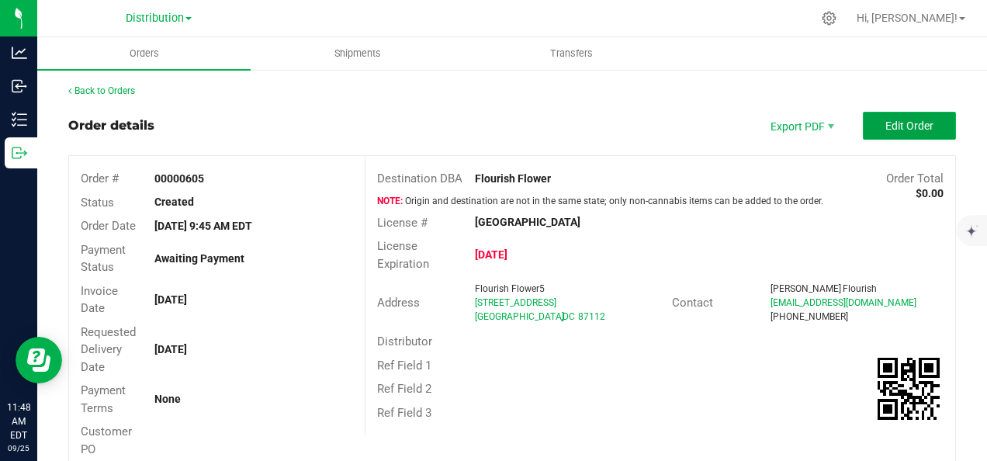
click at [869, 123] on button "Edit Order" at bounding box center [908, 126] width 93 height 28
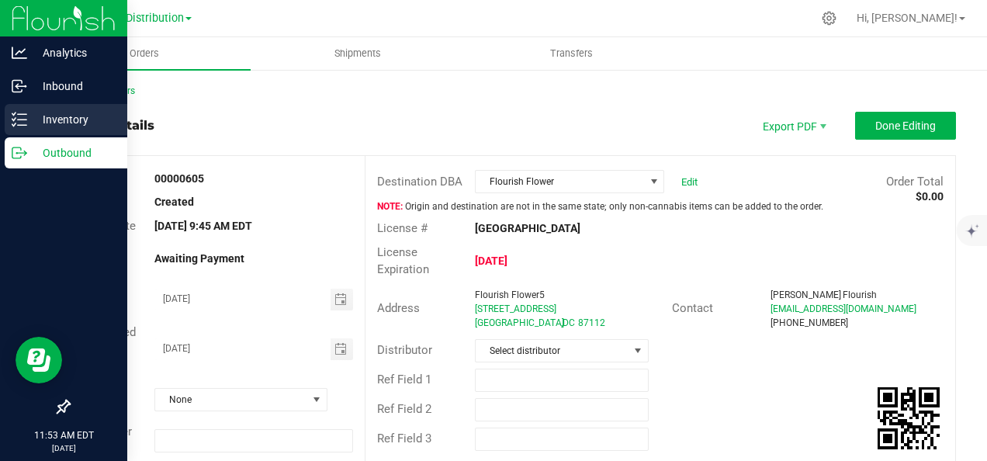
click at [60, 119] on p "Inventory" at bounding box center [73, 119] width 93 height 19
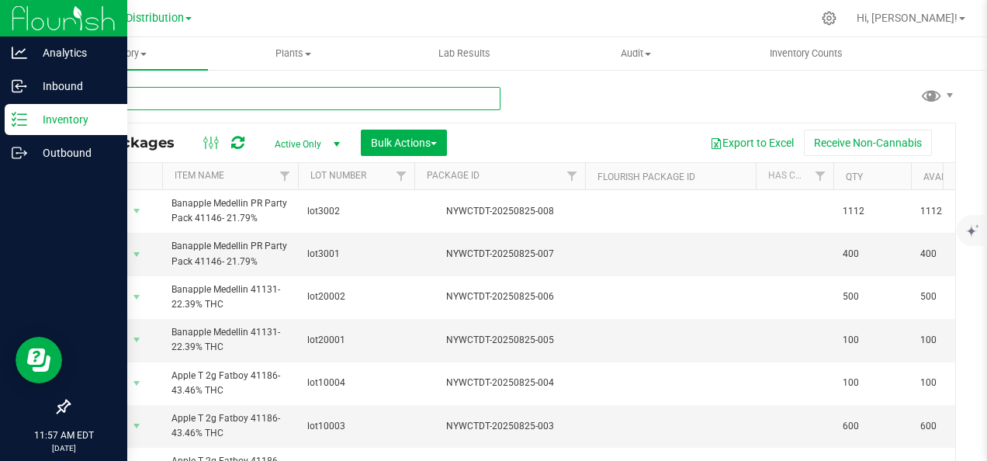
click at [188, 101] on input "text" at bounding box center [284, 98] width 432 height 23
paste input "test Item new"
type input "test Item new"
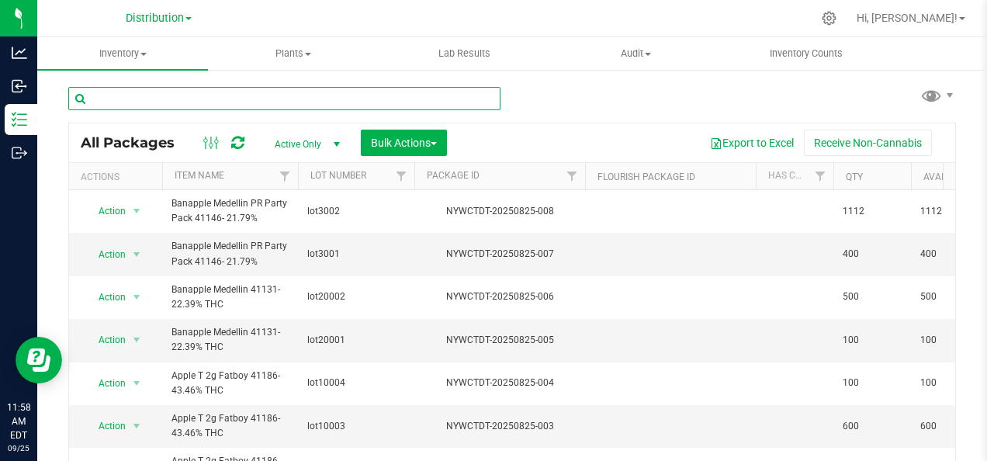
click at [188, 98] on input "text" at bounding box center [284, 98] width 432 height 23
paste input "test Item new"
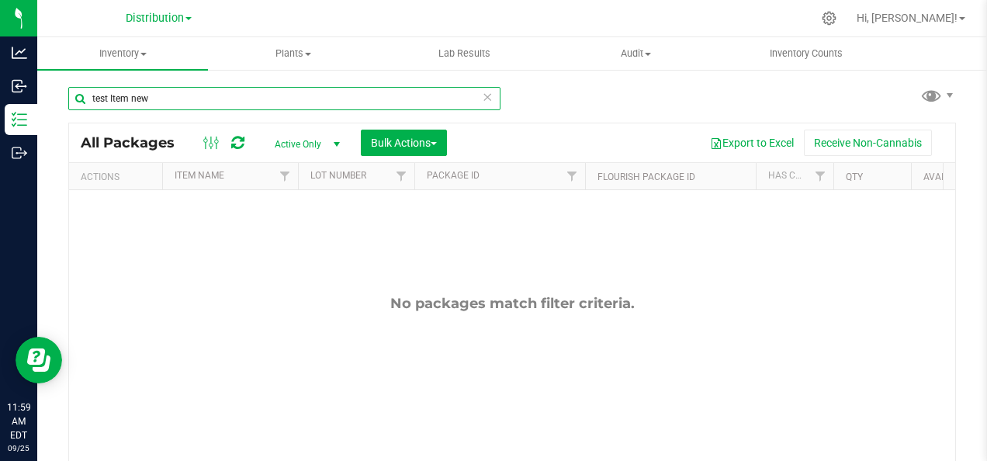
drag, startPoint x: 242, startPoint y: 98, endPoint x: 61, endPoint y: 96, distance: 180.7
click at [61, 96] on div "test Item new All Packages Active Only Active Only Lab Samples Locked All Bulk …" at bounding box center [511, 304] width 949 height 473
paste input "Skelton"
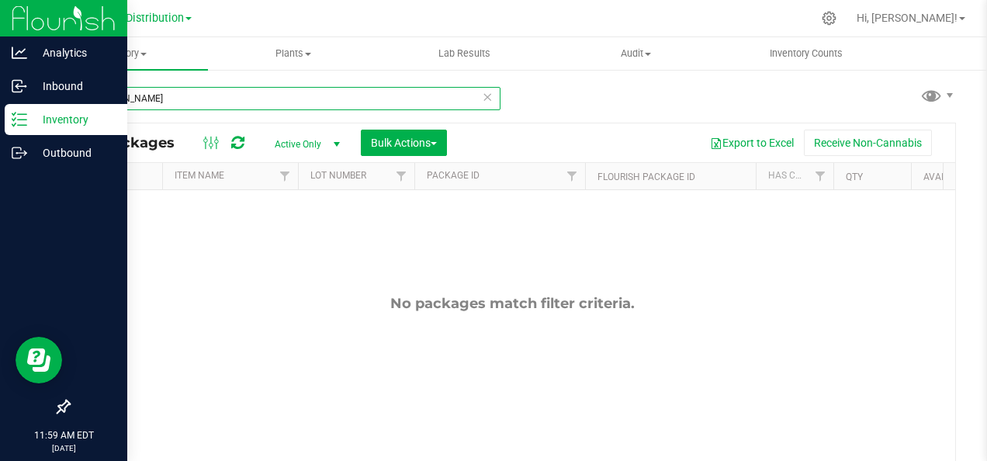
type input "Skelton"
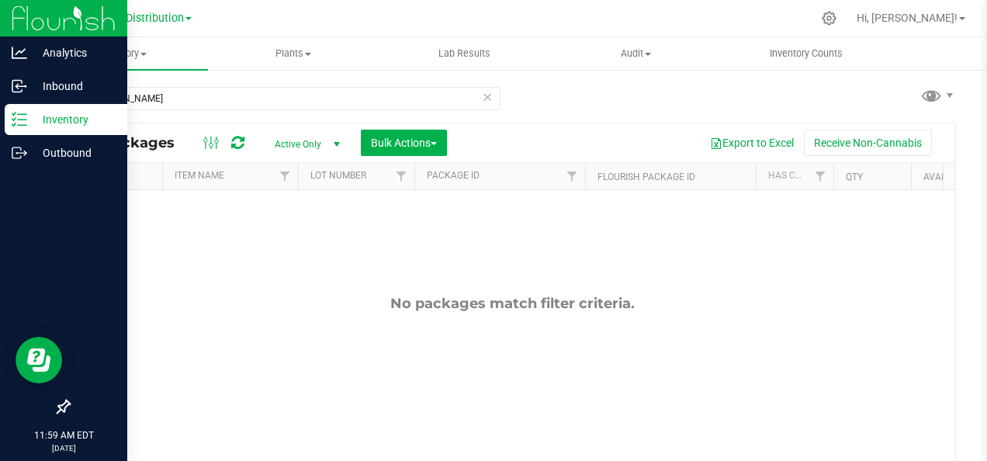
click at [77, 117] on p "Inventory" at bounding box center [73, 119] width 93 height 19
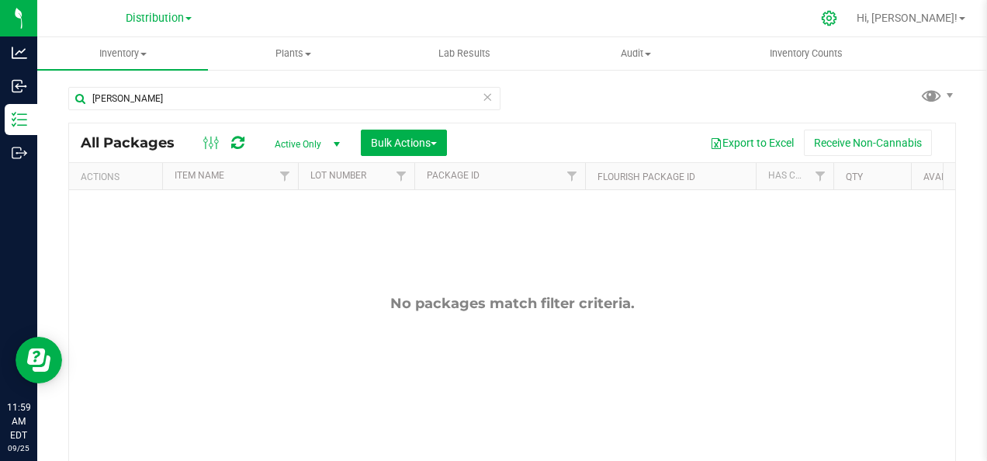
click at [837, 15] on icon at bounding box center [829, 18] width 16 height 16
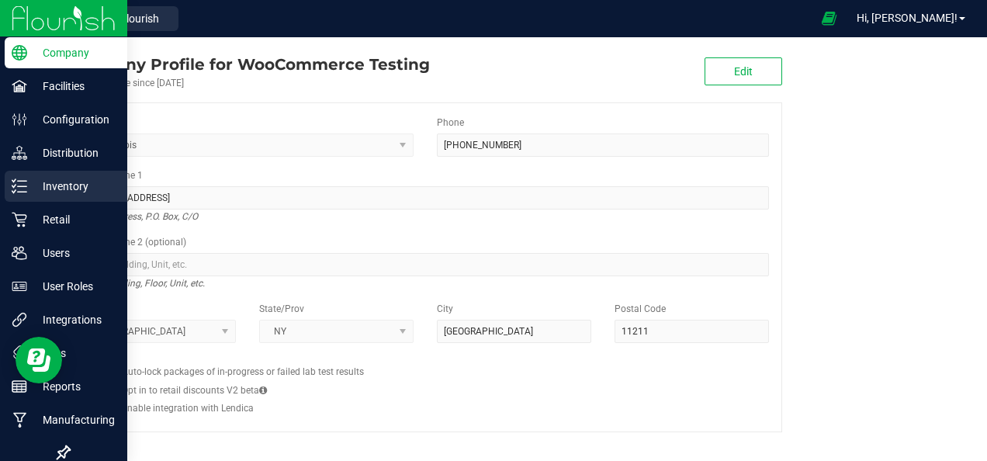
click at [82, 182] on p "Inventory" at bounding box center [73, 186] width 93 height 19
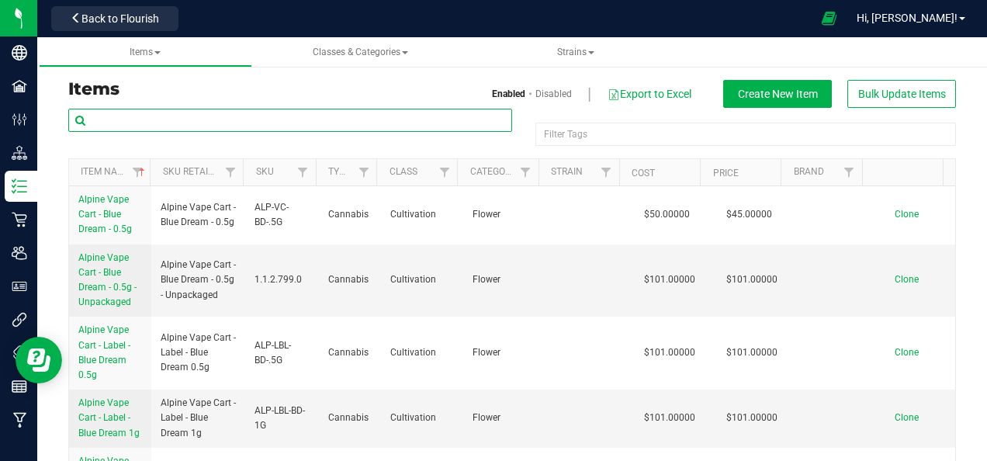
click at [164, 116] on input "text" at bounding box center [290, 120] width 444 height 23
paste input "Skelton"
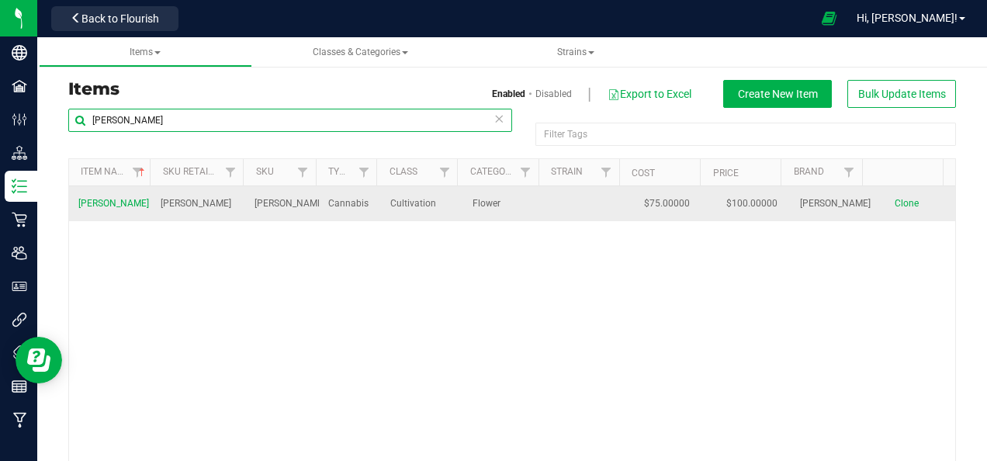
type input "Skelton"
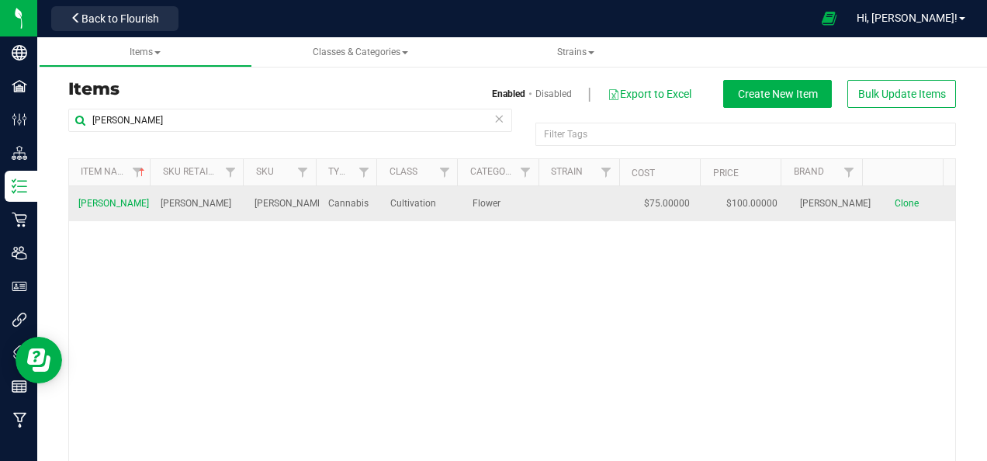
click at [102, 203] on span "Skelton" at bounding box center [113, 203] width 71 height 11
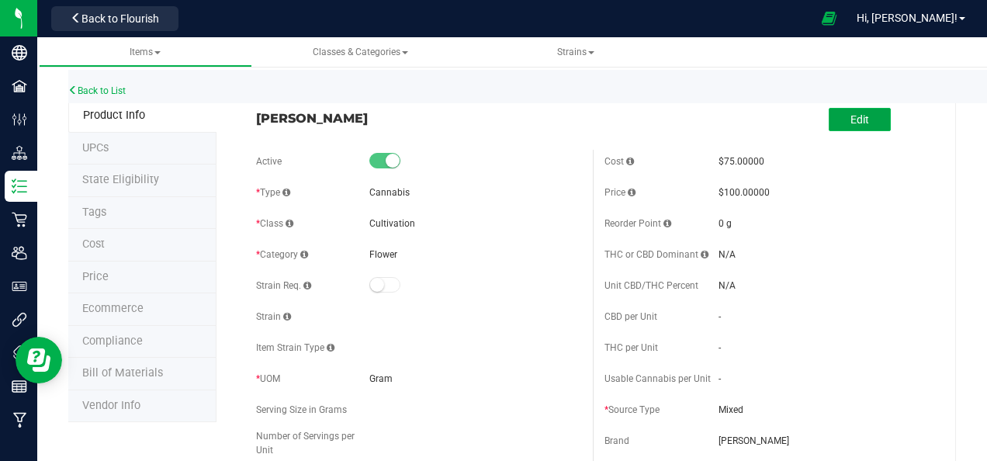
click at [855, 121] on span "Edit" at bounding box center [859, 119] width 19 height 12
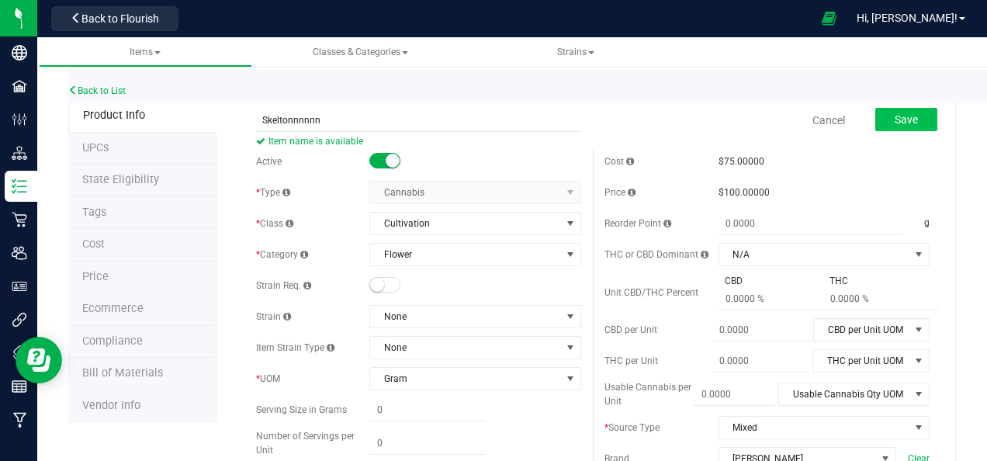
type input "Skeltonnnnnn"
click at [894, 117] on span "Save" at bounding box center [905, 119] width 23 height 12
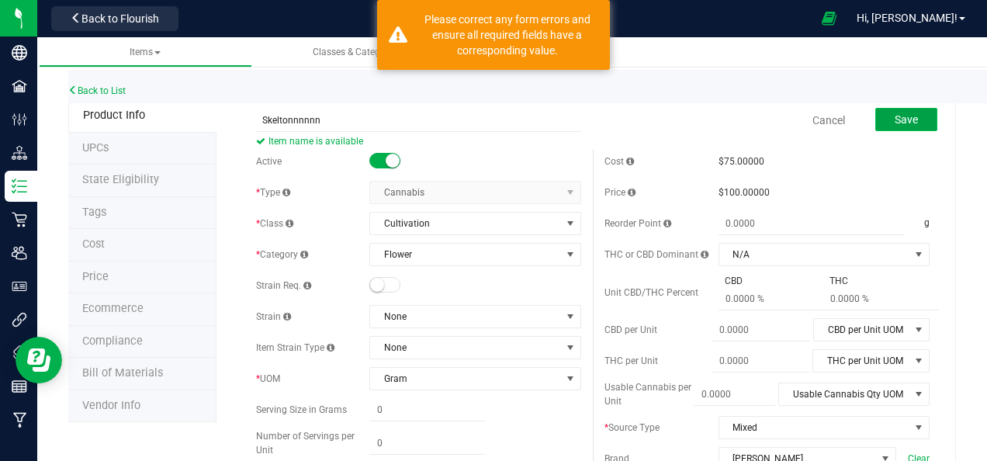
click at [894, 117] on span "Save" at bounding box center [905, 119] width 23 height 12
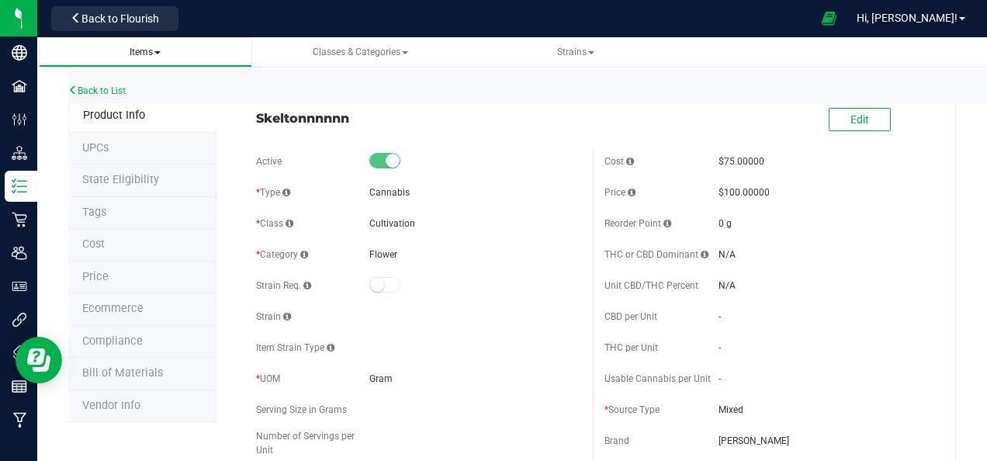
click at [147, 50] on span "Items" at bounding box center [145, 52] width 31 height 11
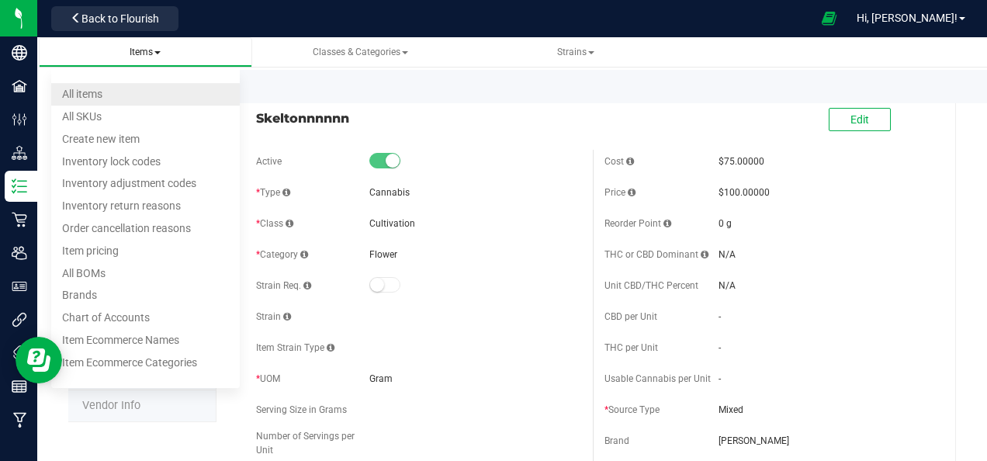
click at [98, 95] on span "All items" at bounding box center [82, 94] width 40 height 12
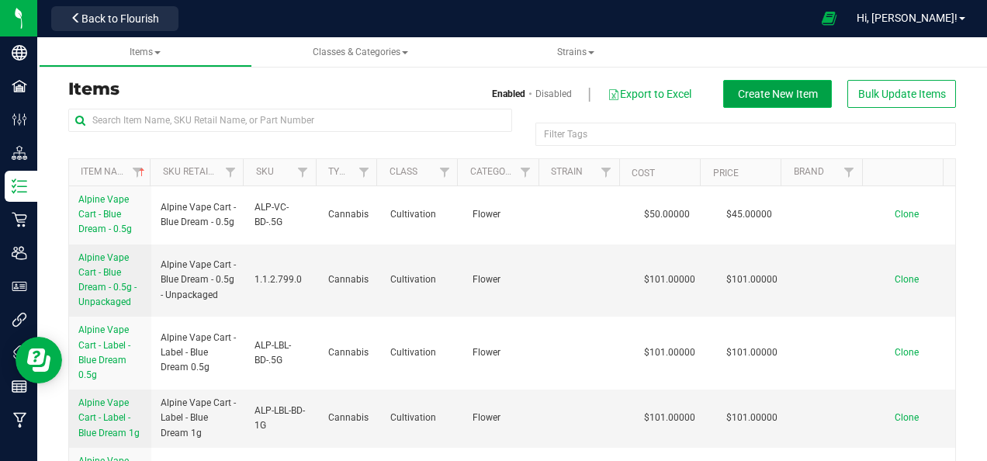
click at [758, 92] on span "Create New Item" at bounding box center [778, 94] width 80 height 12
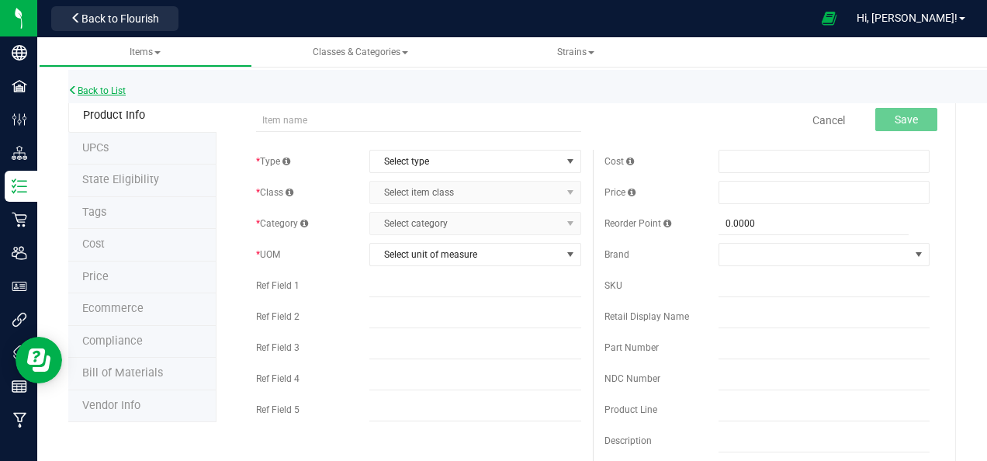
click at [95, 89] on link "Back to List" at bounding box center [96, 90] width 57 height 11
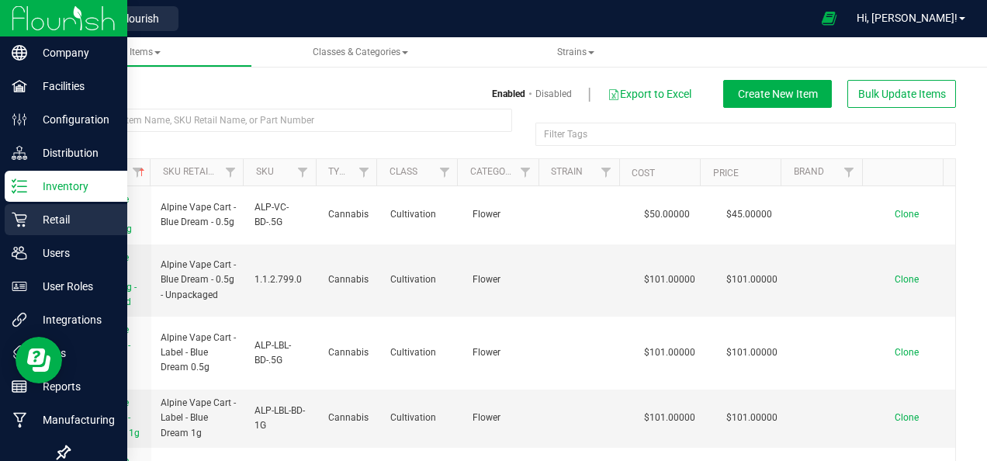
click at [51, 214] on p "Retail" at bounding box center [73, 219] width 93 height 19
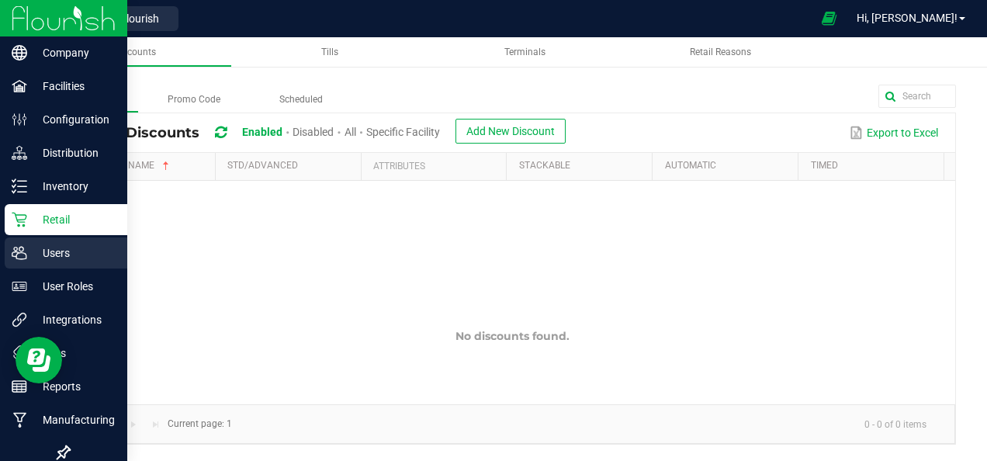
click at [61, 251] on p "Users" at bounding box center [73, 253] width 93 height 19
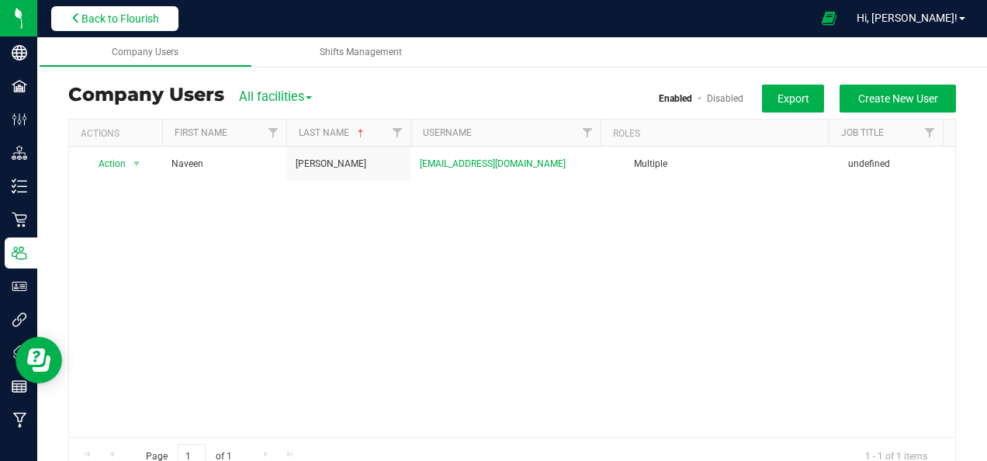
click at [152, 19] on span "Back to Flourish" at bounding box center [120, 18] width 78 height 12
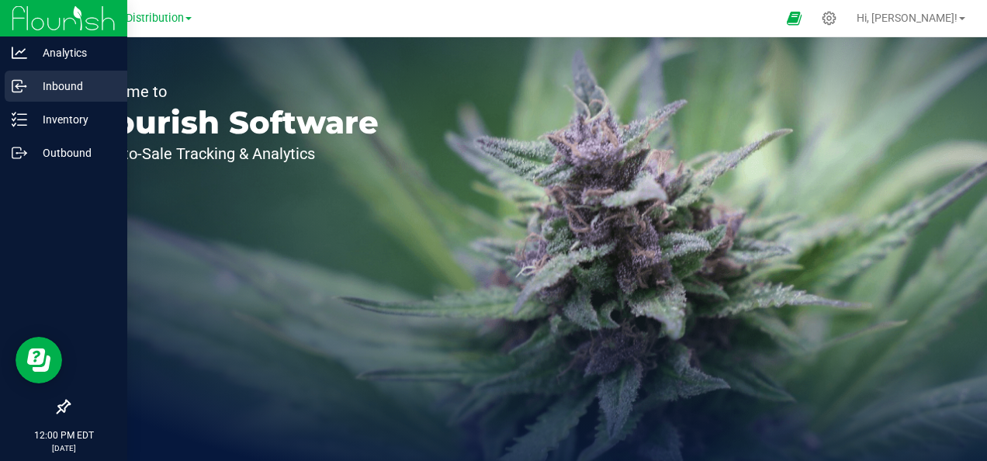
click at [77, 86] on p "Inbound" at bounding box center [73, 86] width 93 height 19
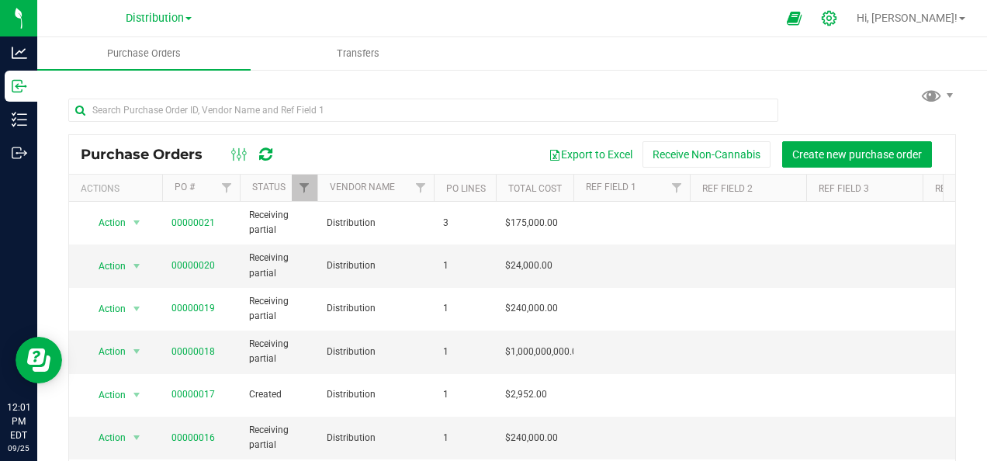
click at [836, 22] on icon at bounding box center [828, 18] width 15 height 15
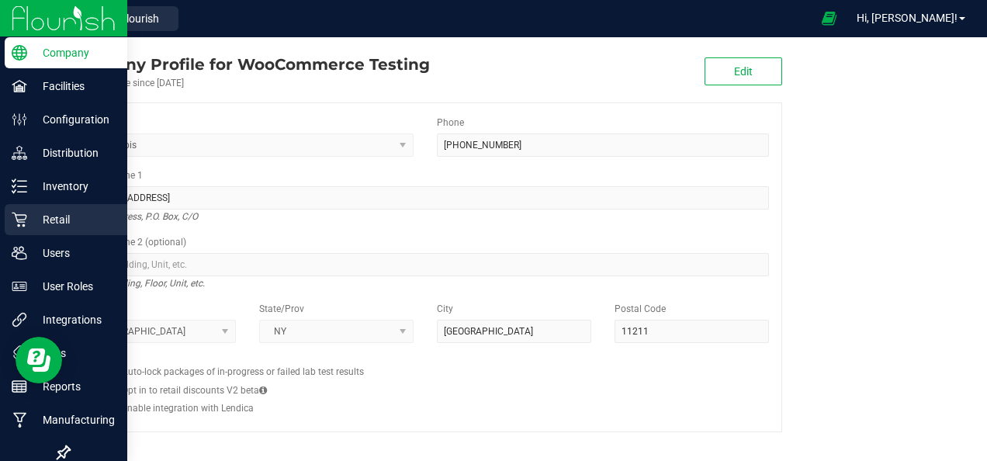
click at [67, 220] on p "Retail" at bounding box center [73, 219] width 93 height 19
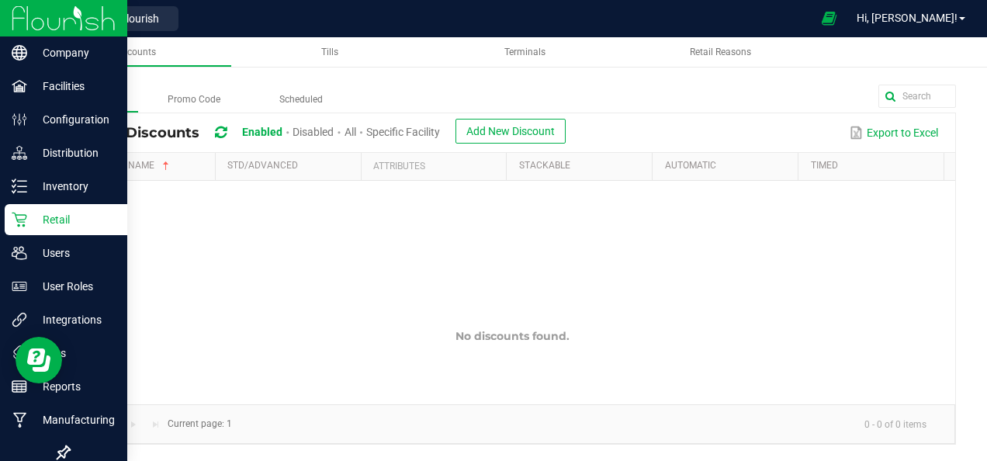
click at [65, 220] on p "Retail" at bounding box center [73, 219] width 93 height 19
click at [84, 119] on p "Configuration" at bounding box center [73, 119] width 93 height 19
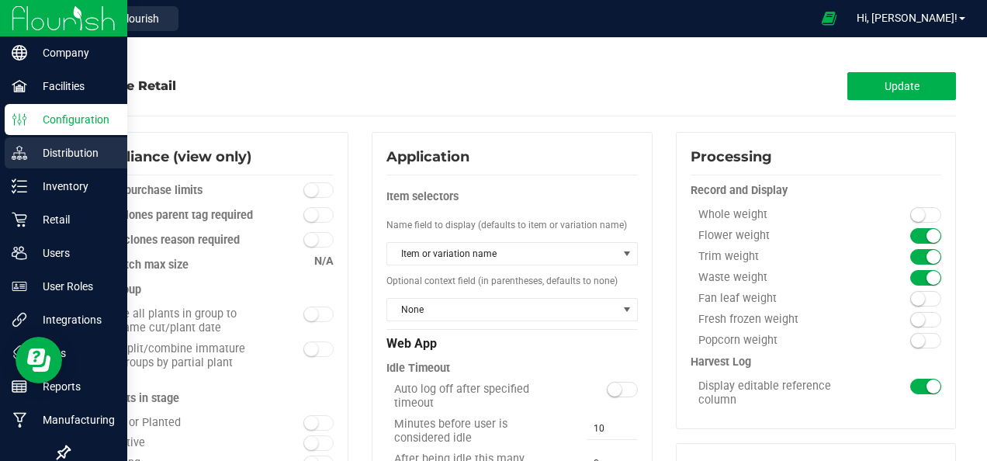
click at [66, 150] on p "Distribution" at bounding box center [73, 152] width 93 height 19
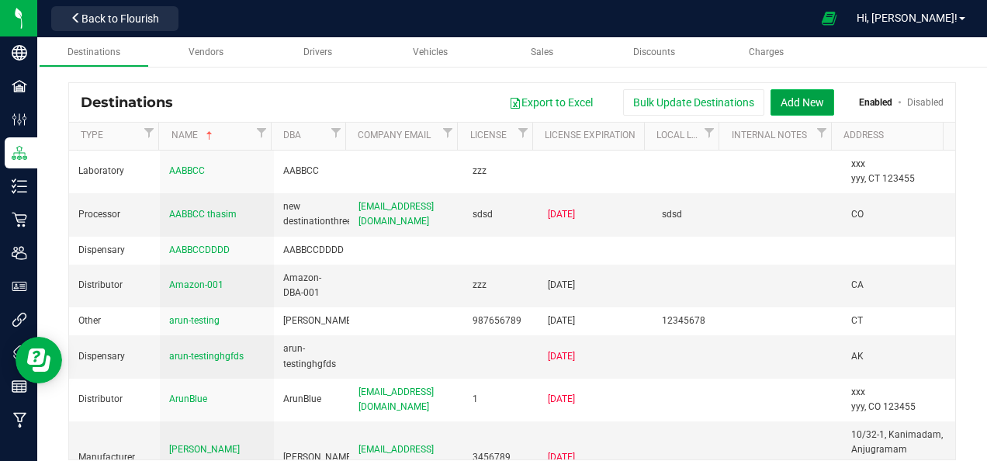
click at [777, 96] on button "Add New" at bounding box center [802, 102] width 64 height 26
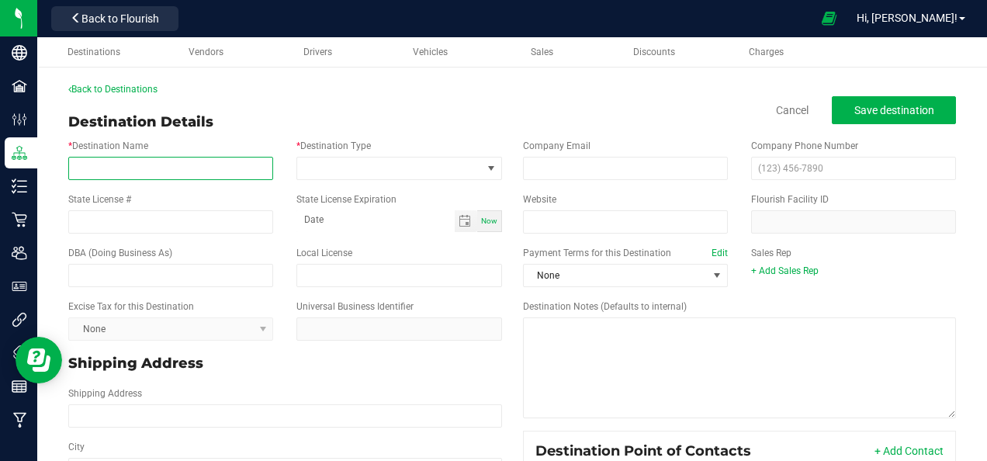
click at [186, 169] on input "* Destination Name" at bounding box center [170, 168] width 205 height 23
type input "hari dest"
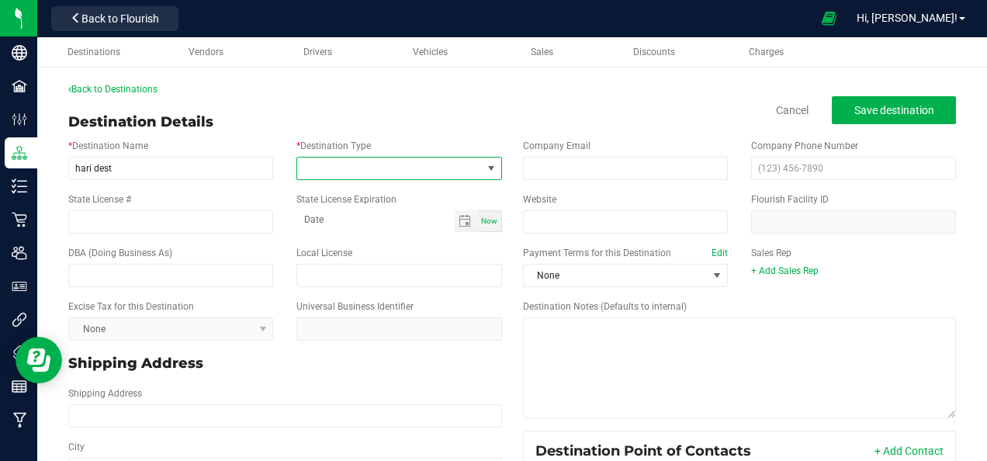
click at [333, 161] on span at bounding box center [389, 168] width 184 height 22
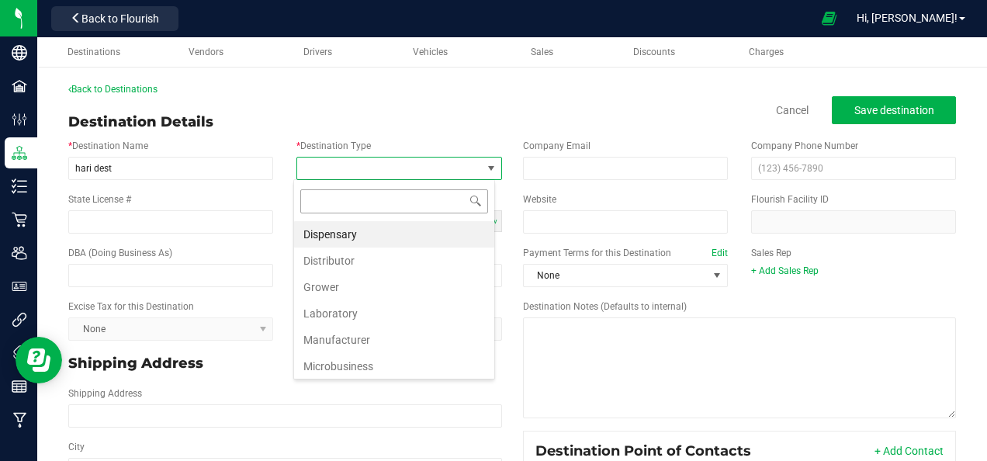
scroll to position [22, 202]
click at [344, 254] on li "Distributor" at bounding box center [394, 260] width 200 height 26
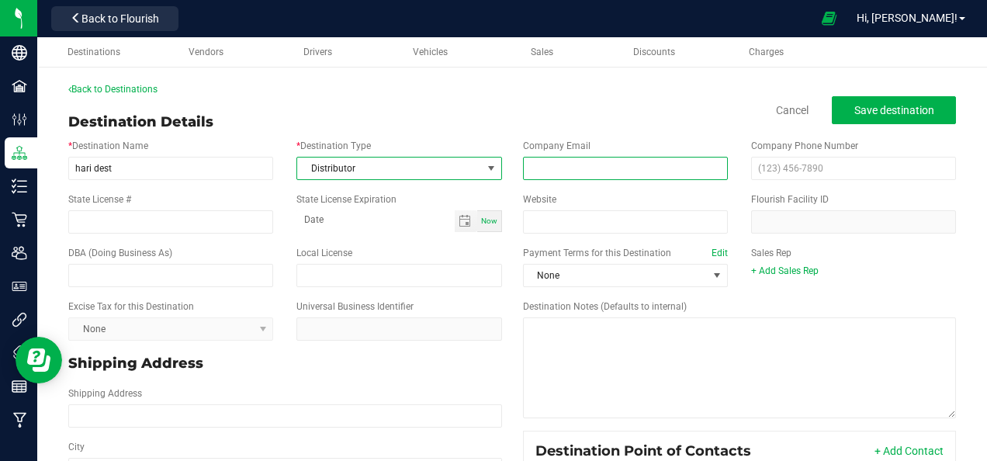
click at [589, 167] on input "email" at bounding box center [625, 168] width 205 height 23
type input "thasimbanu208@gmail.com"
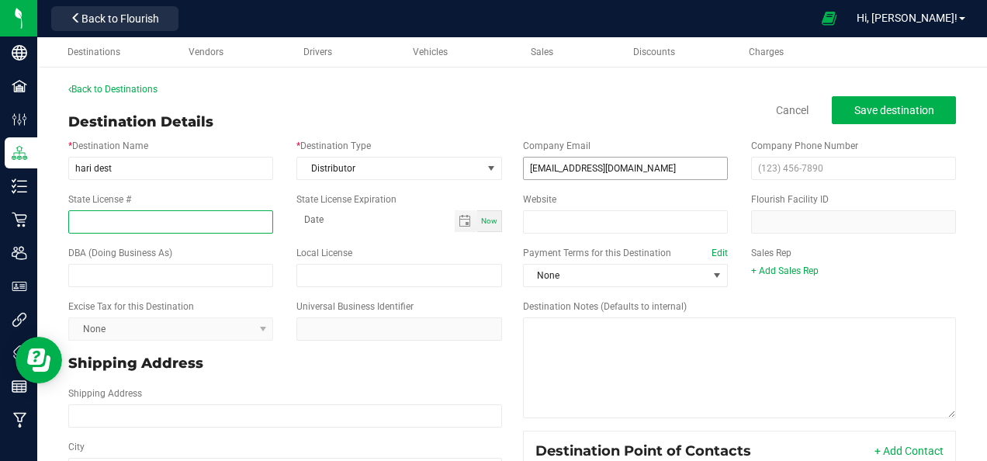
type input "[GEOGRAPHIC_DATA]"
type input "month-day-year"
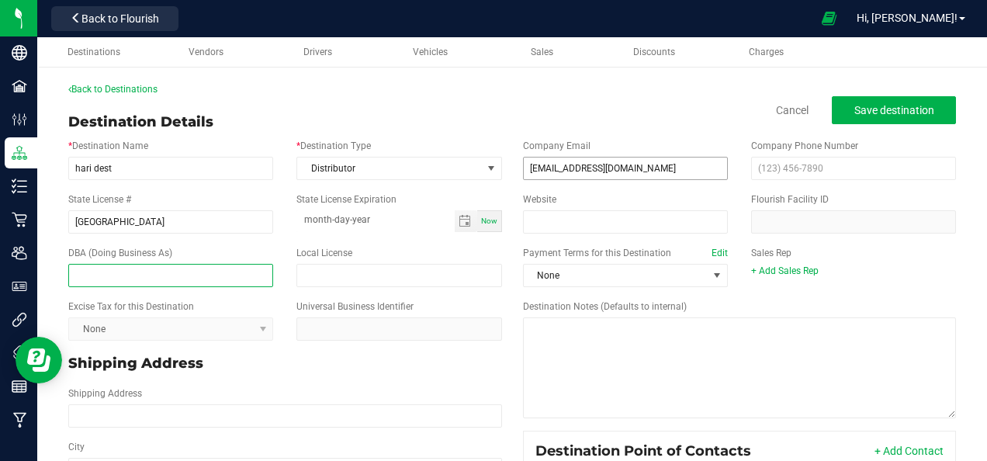
type input "new destination16"
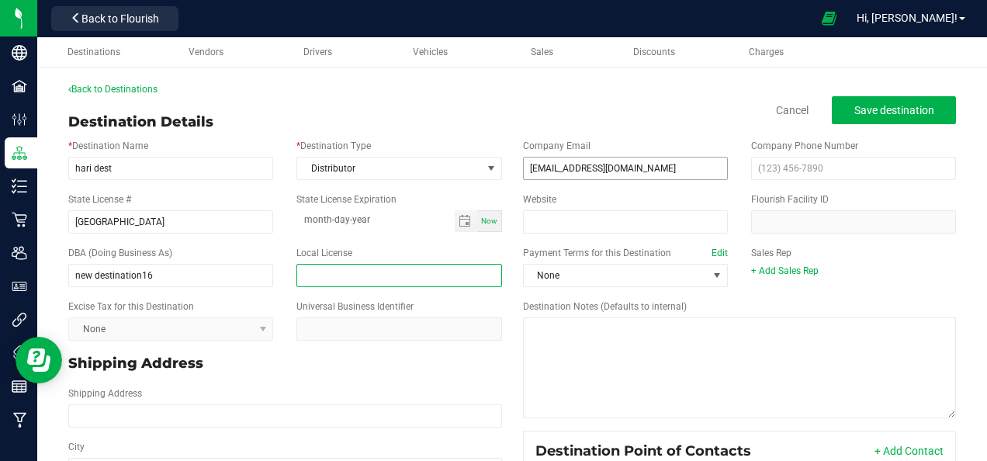
type input "sdsd"
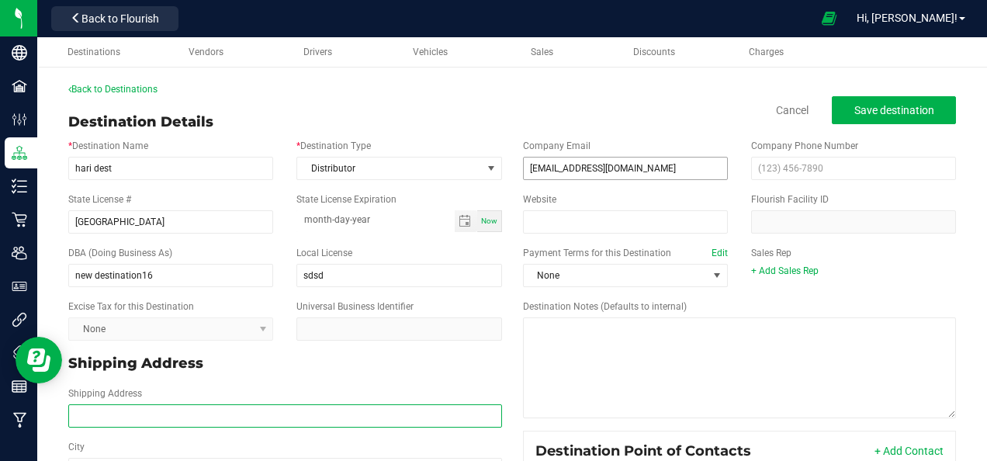
type input "[STREET_ADDRESS]"
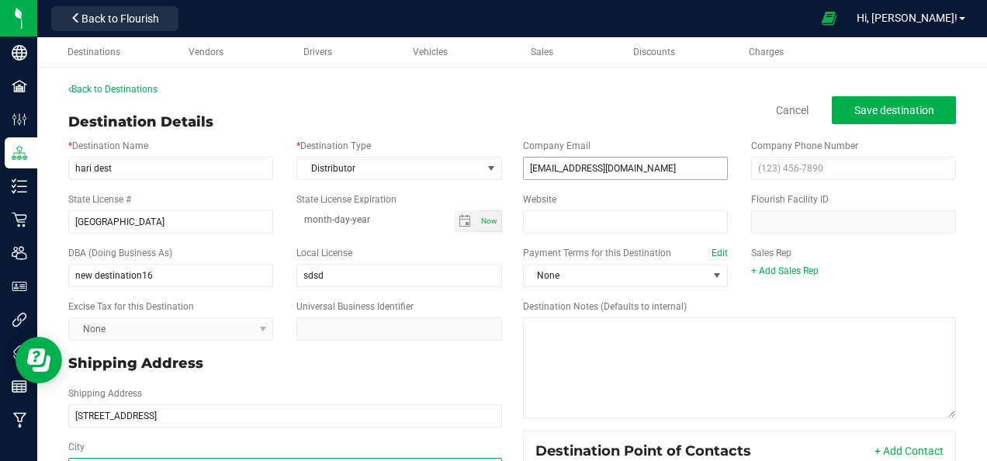
type input "[GEOGRAPHIC_DATA]"
type input "87112"
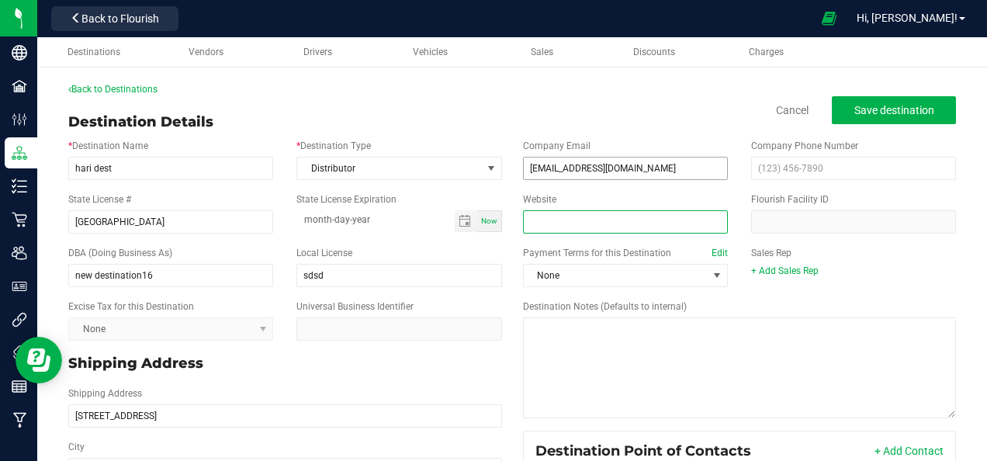
type input "http://testthasim.com"
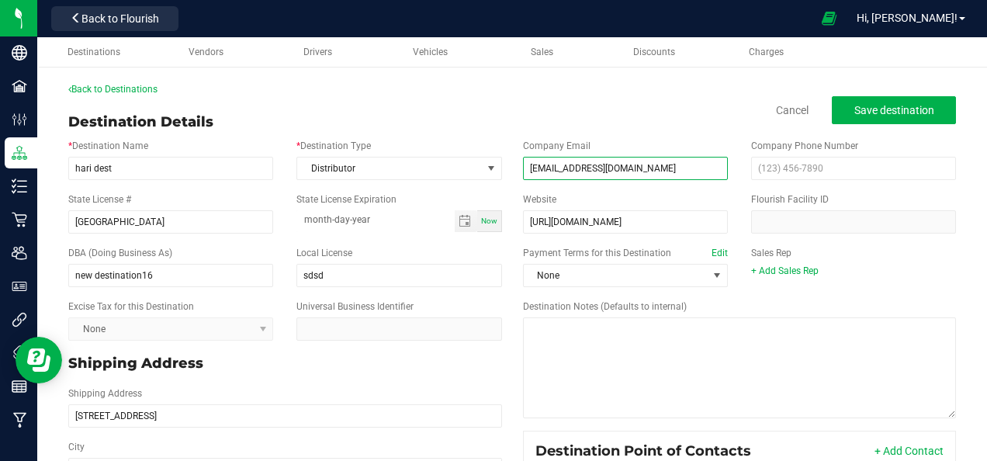
type input "month-day-year"
type input "[GEOGRAPHIC_DATA]"
type input "87112"
drag, startPoint x: 574, startPoint y: 166, endPoint x: 506, endPoint y: 166, distance: 67.5
click at [511, 166] on div "Company Email thasimbanu208@gmail.com" at bounding box center [625, 159] width 228 height 41
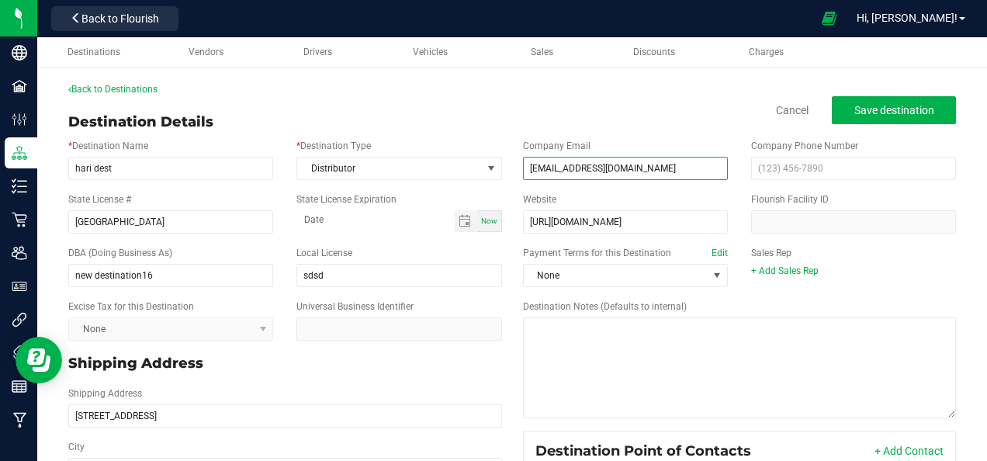
type input "hari208@gmail.com"
click at [865, 304] on div "Destination Notes (Defaults to internal)" at bounding box center [739, 358] width 457 height 119
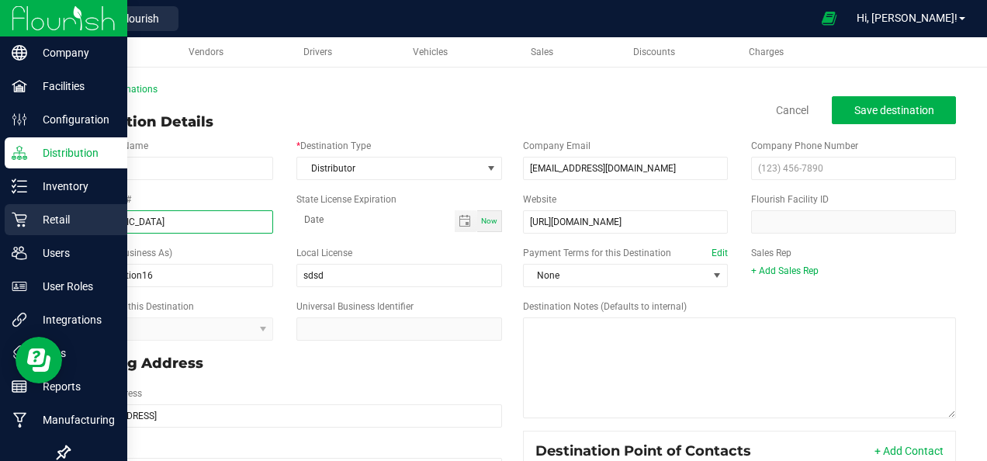
drag, startPoint x: 199, startPoint y: 224, endPoint x: 16, endPoint y: 229, distance: 182.3
click at [16, 229] on div "Company Facilities Configuration Distribution Inventory Retail Users User Roles…" at bounding box center [493, 230] width 987 height 461
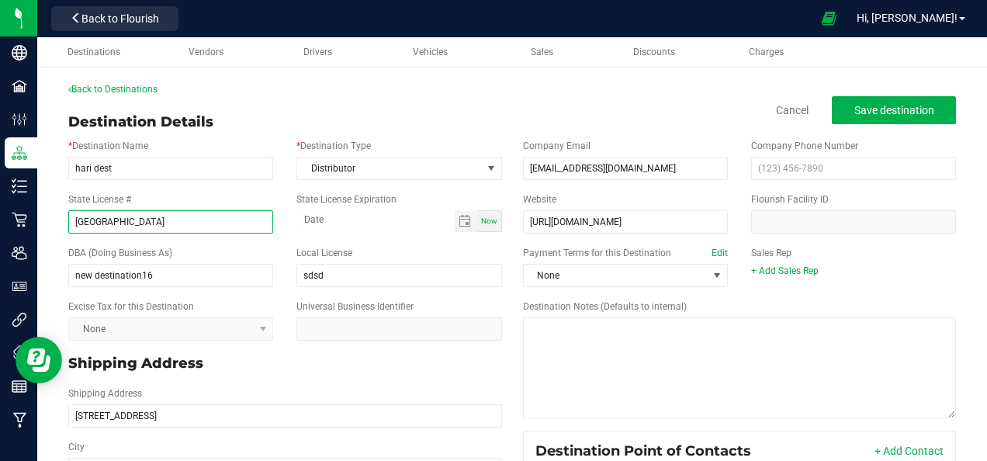
type input "v"
drag, startPoint x: 140, startPoint y: 223, endPoint x: 61, endPoint y: 225, distance: 78.3
click at [61, 225] on div "State License # v" at bounding box center [171, 212] width 228 height 41
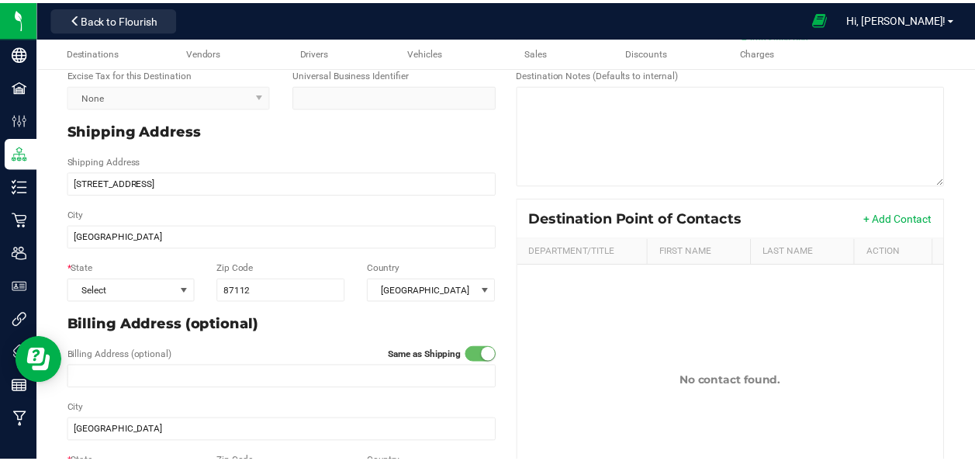
scroll to position [293, 0]
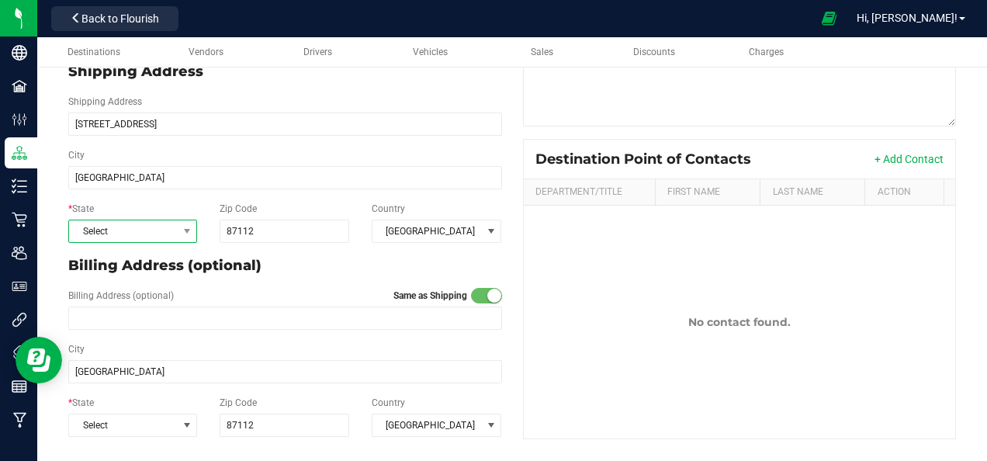
click at [119, 228] on span "Select" at bounding box center [123, 231] width 108 height 22
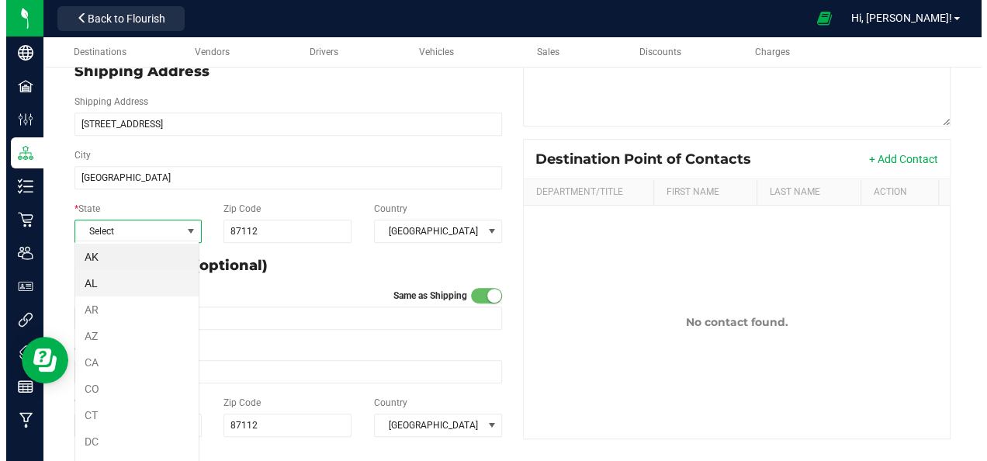
scroll to position [22, 124]
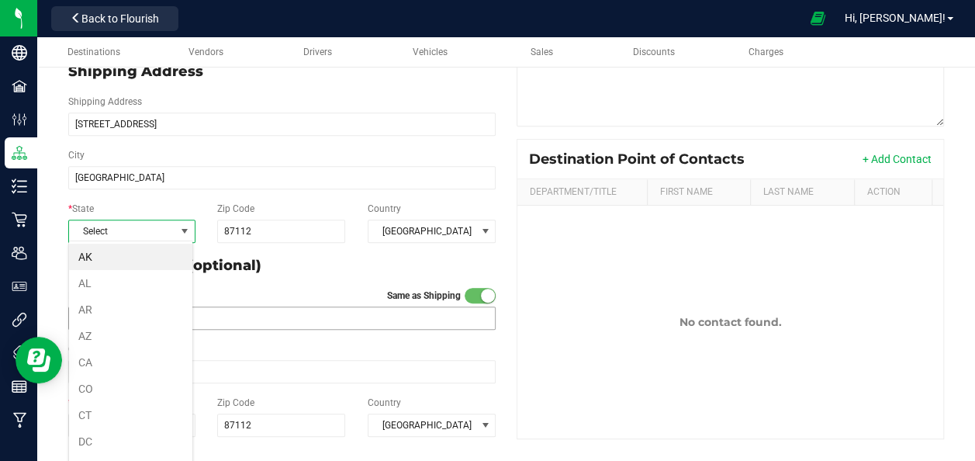
drag, startPoint x: 119, startPoint y: 326, endPoint x: 117, endPoint y: 313, distance: 12.6
click at [119, 325] on li "AZ" at bounding box center [130, 336] width 123 height 26
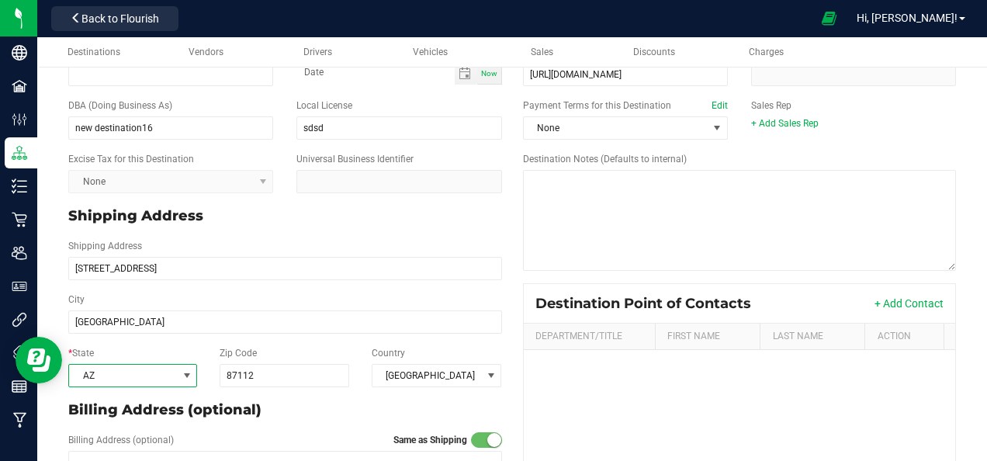
scroll to position [0, 0]
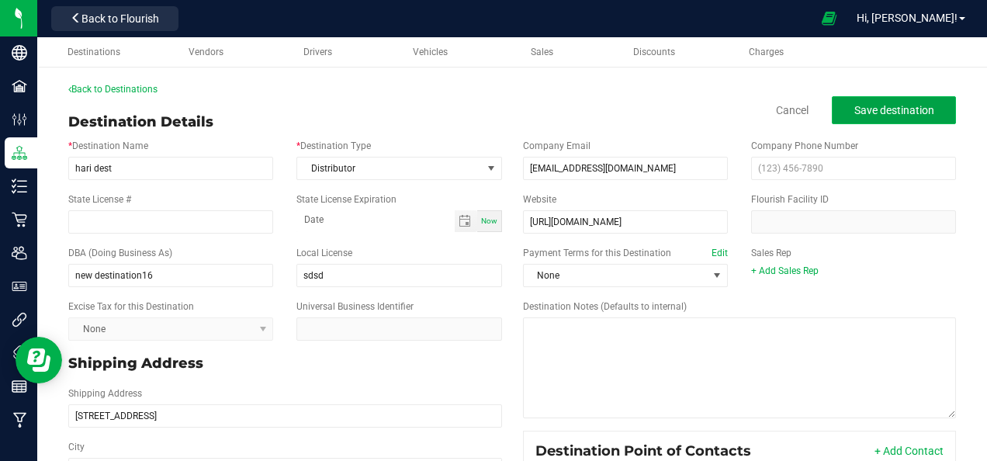
click at [879, 111] on span "Save destination" at bounding box center [894, 110] width 80 height 12
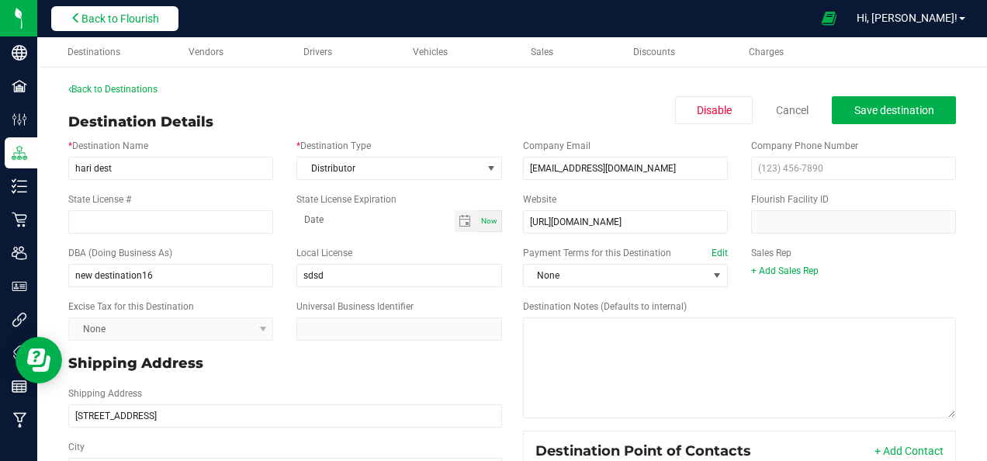
click at [144, 22] on span "Back to Flourish" at bounding box center [120, 18] width 78 height 12
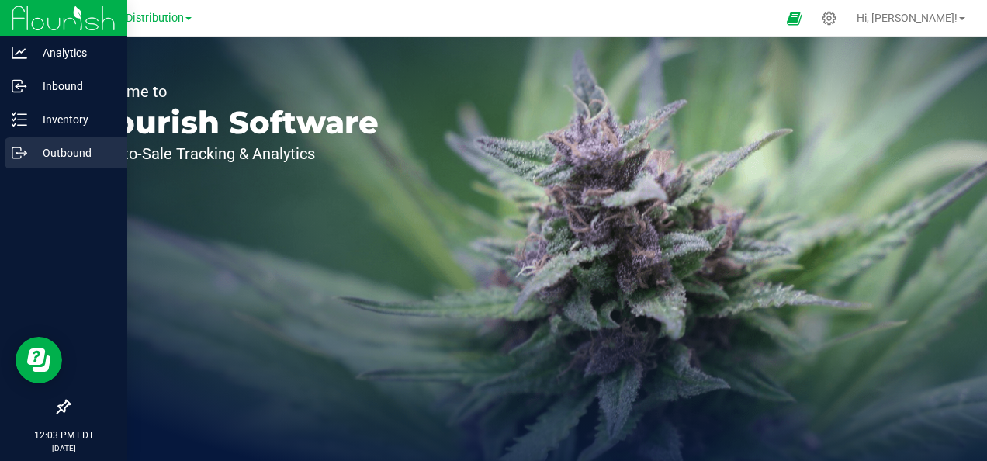
click at [74, 151] on p "Outbound" at bounding box center [73, 152] width 93 height 19
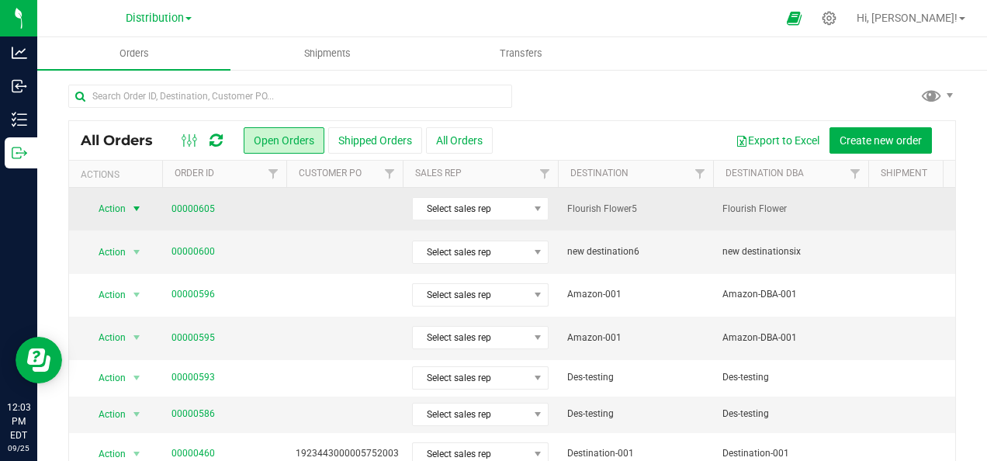
click at [134, 206] on span "select" at bounding box center [136, 208] width 12 height 12
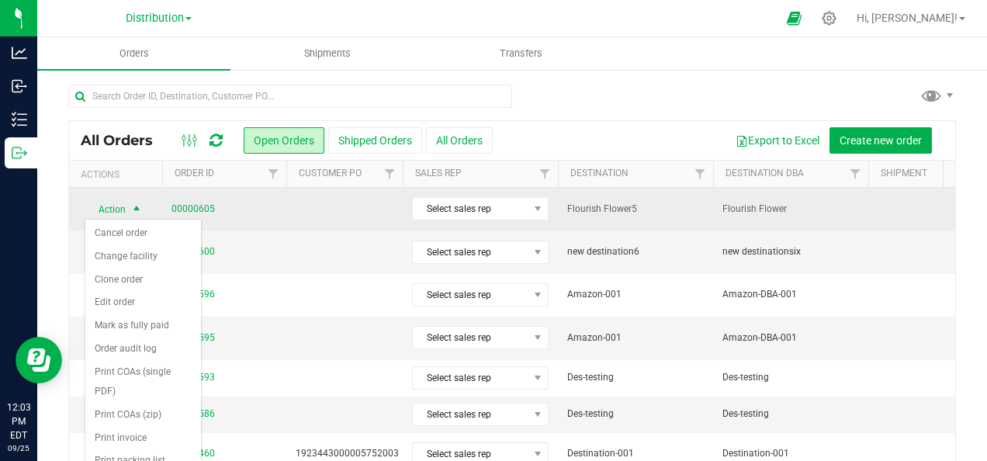
click at [118, 205] on span "Action" at bounding box center [106, 210] width 42 height 22
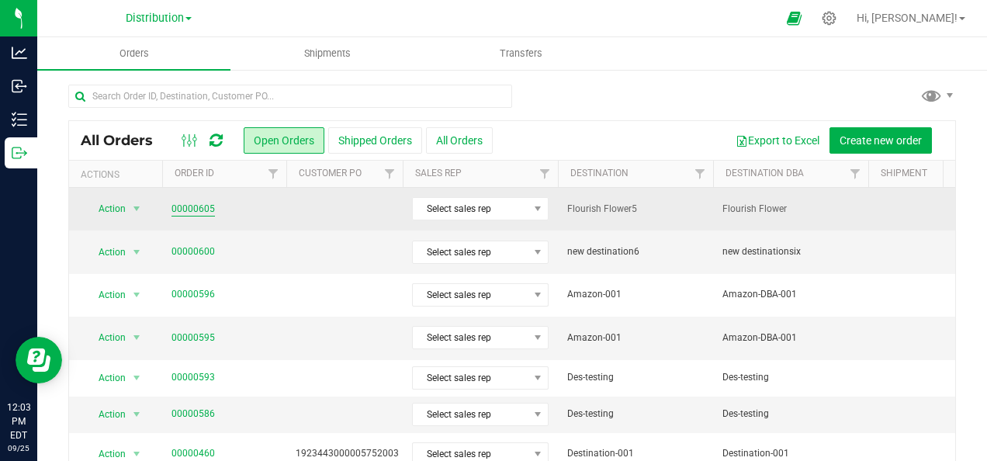
click at [206, 203] on link "00000605" at bounding box center [192, 209] width 43 height 15
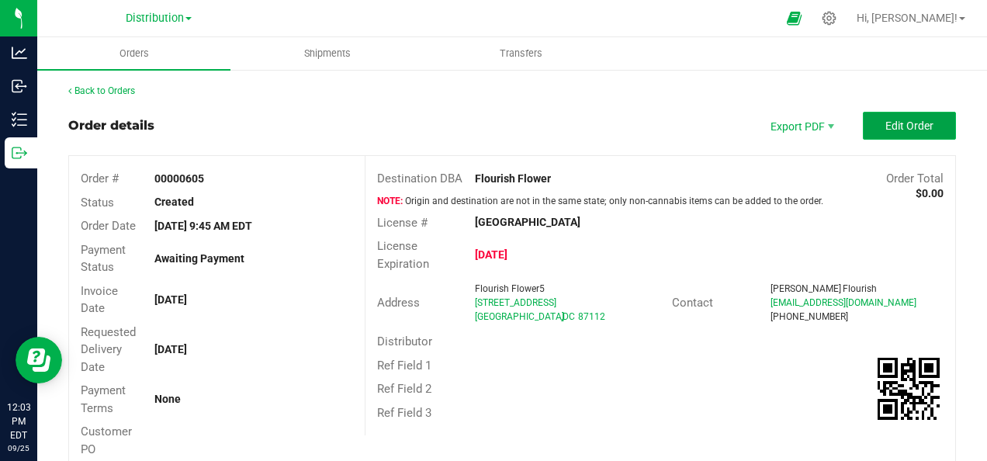
click at [885, 128] on span "Edit Order" at bounding box center [909, 125] width 48 height 12
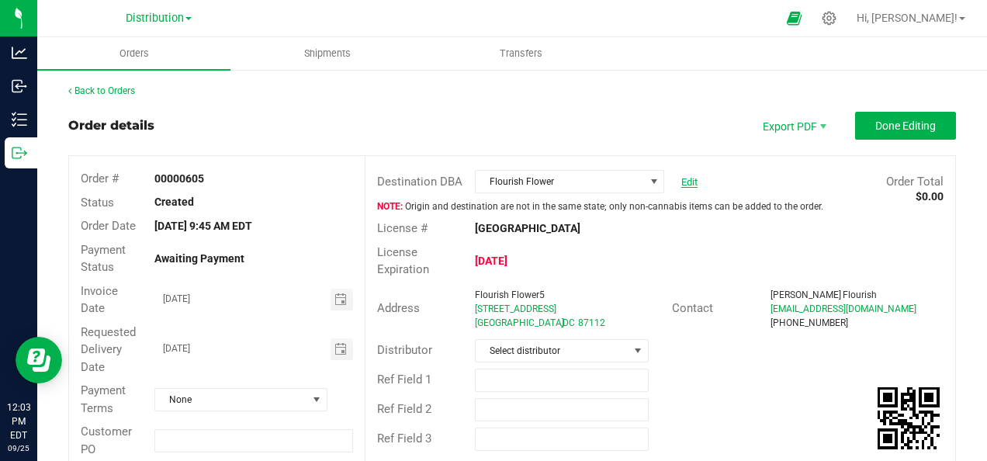
click at [681, 177] on link "Edit" at bounding box center [689, 182] width 16 height 12
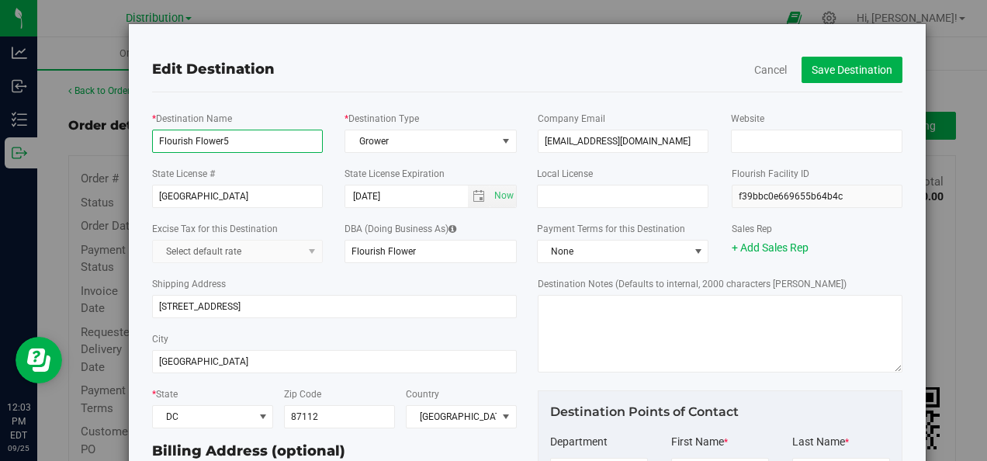
drag, startPoint x: 222, startPoint y: 140, endPoint x: 230, endPoint y: 140, distance: 7.8
click at [230, 140] on input "Flourish Flower5" at bounding box center [237, 141] width 171 height 23
type input "Flourish Flower6"
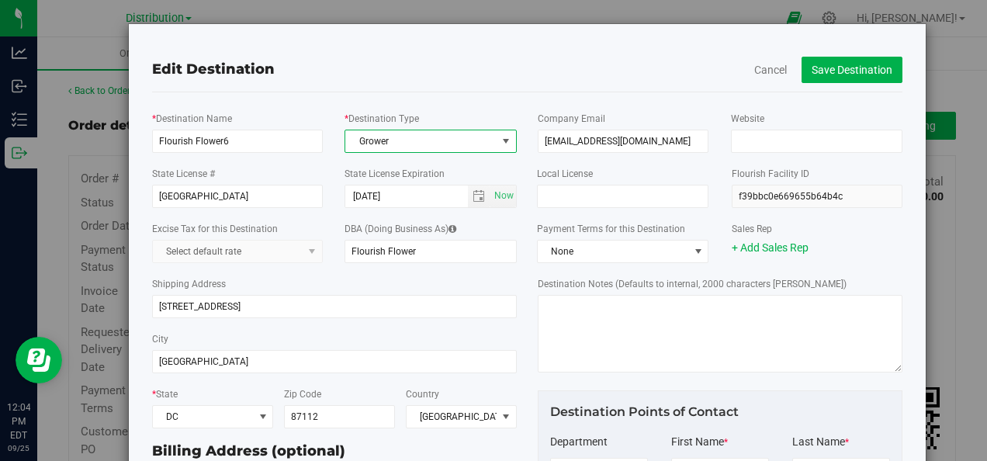
click at [448, 139] on span "Grower" at bounding box center [420, 141] width 151 height 22
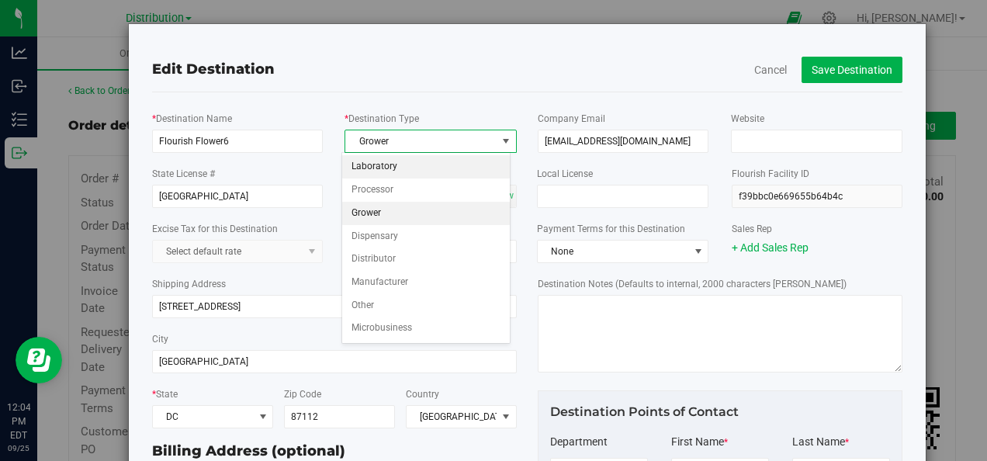
click at [386, 166] on li "Laboratory" at bounding box center [426, 166] width 168 height 23
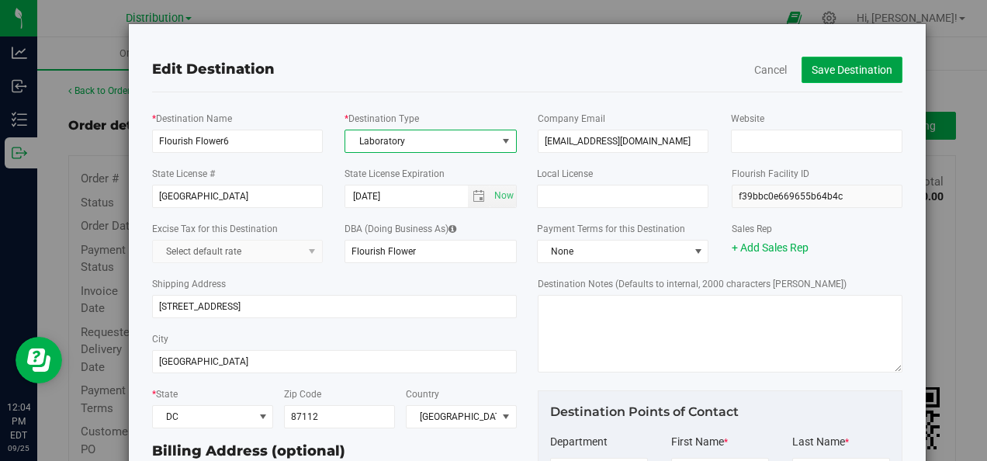
click at [815, 68] on button "Save Destination" at bounding box center [851, 70] width 101 height 26
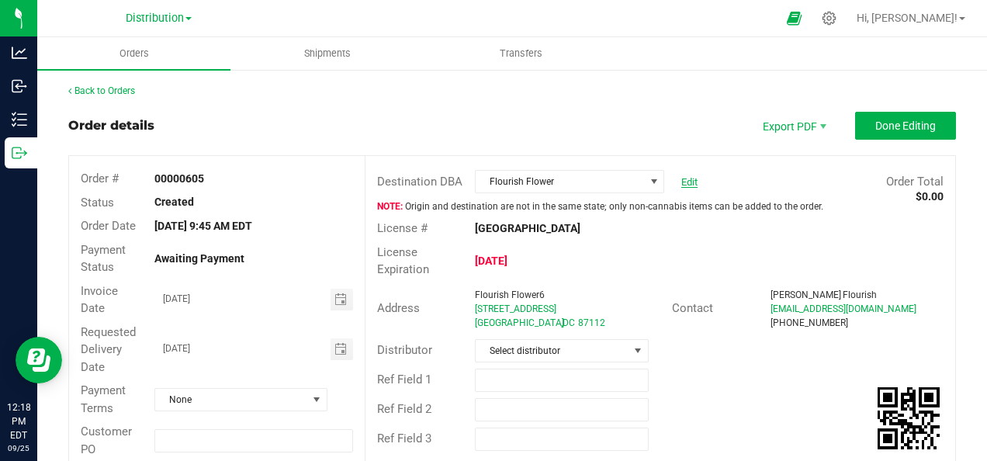
click at [681, 182] on link "Edit" at bounding box center [689, 182] width 16 height 12
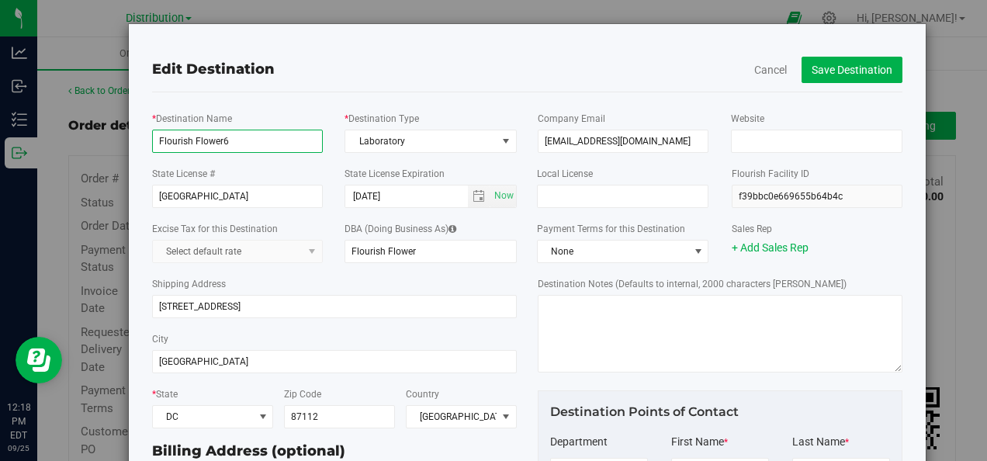
click at [244, 142] on input "Flourish Flower6" at bounding box center [237, 141] width 171 height 23
type input "Flourish Flower666"
click at [819, 71] on button "Save Destination" at bounding box center [851, 70] width 101 height 26
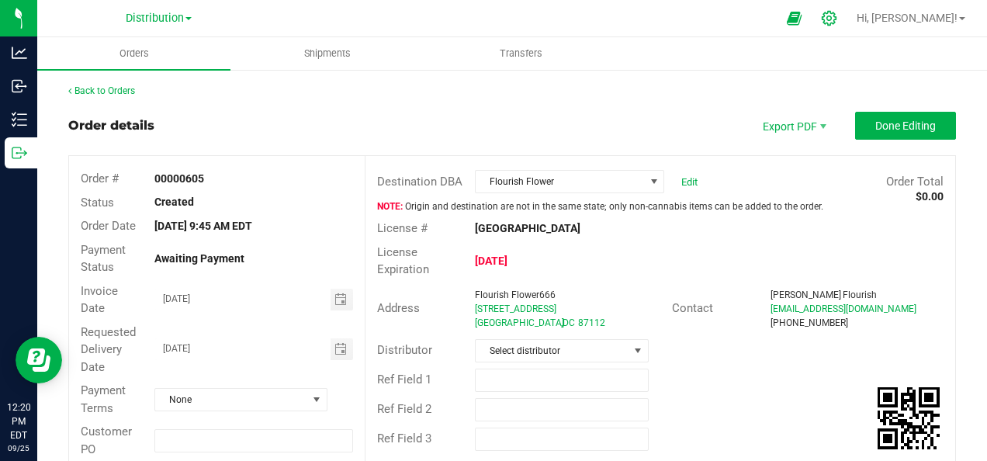
click at [837, 17] on icon at bounding box center [829, 18] width 16 height 16
click at [836, 18] on icon at bounding box center [828, 18] width 15 height 15
